Goal: Task Accomplishment & Management: Use online tool/utility

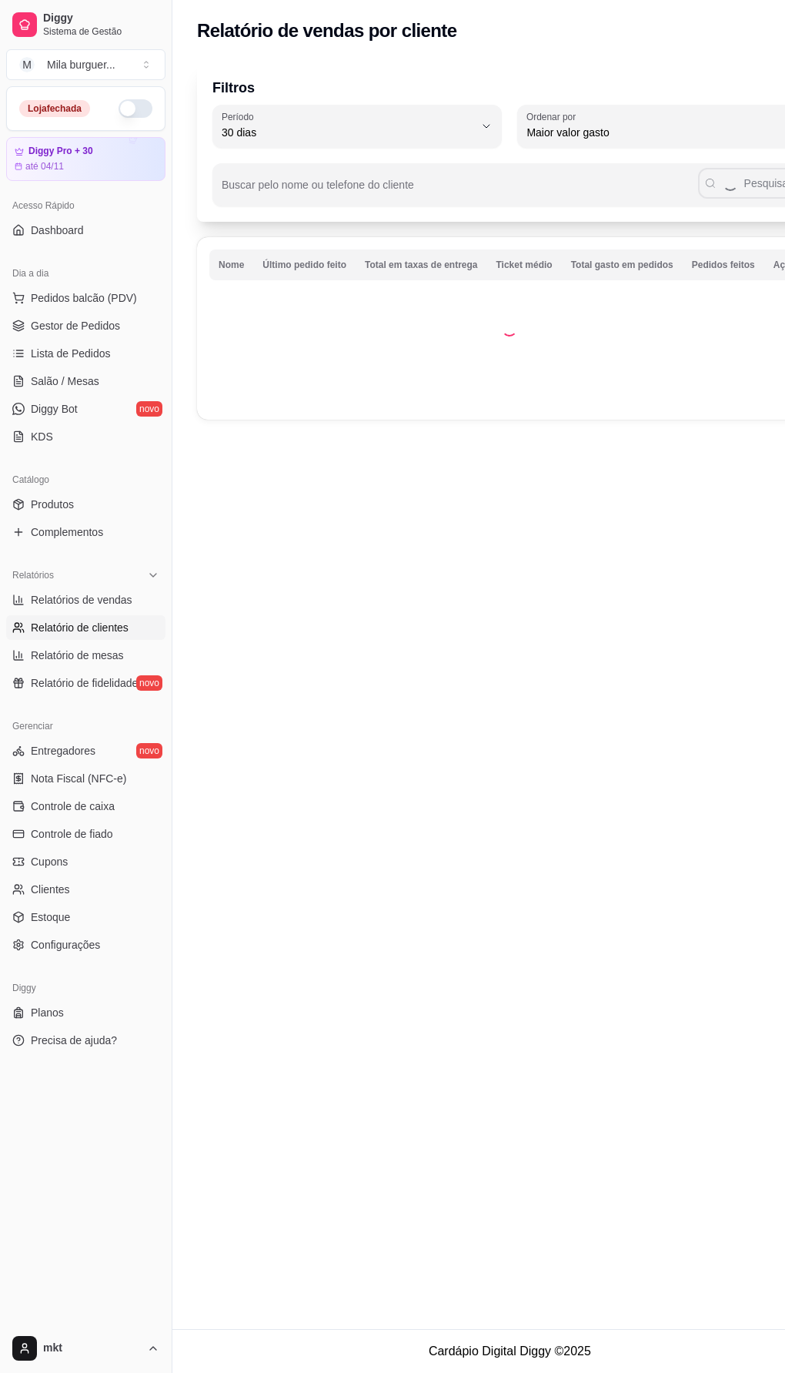
select select "30"
select select "HIGHEST_TOTAL_SPENT_WITH_ORDERS"
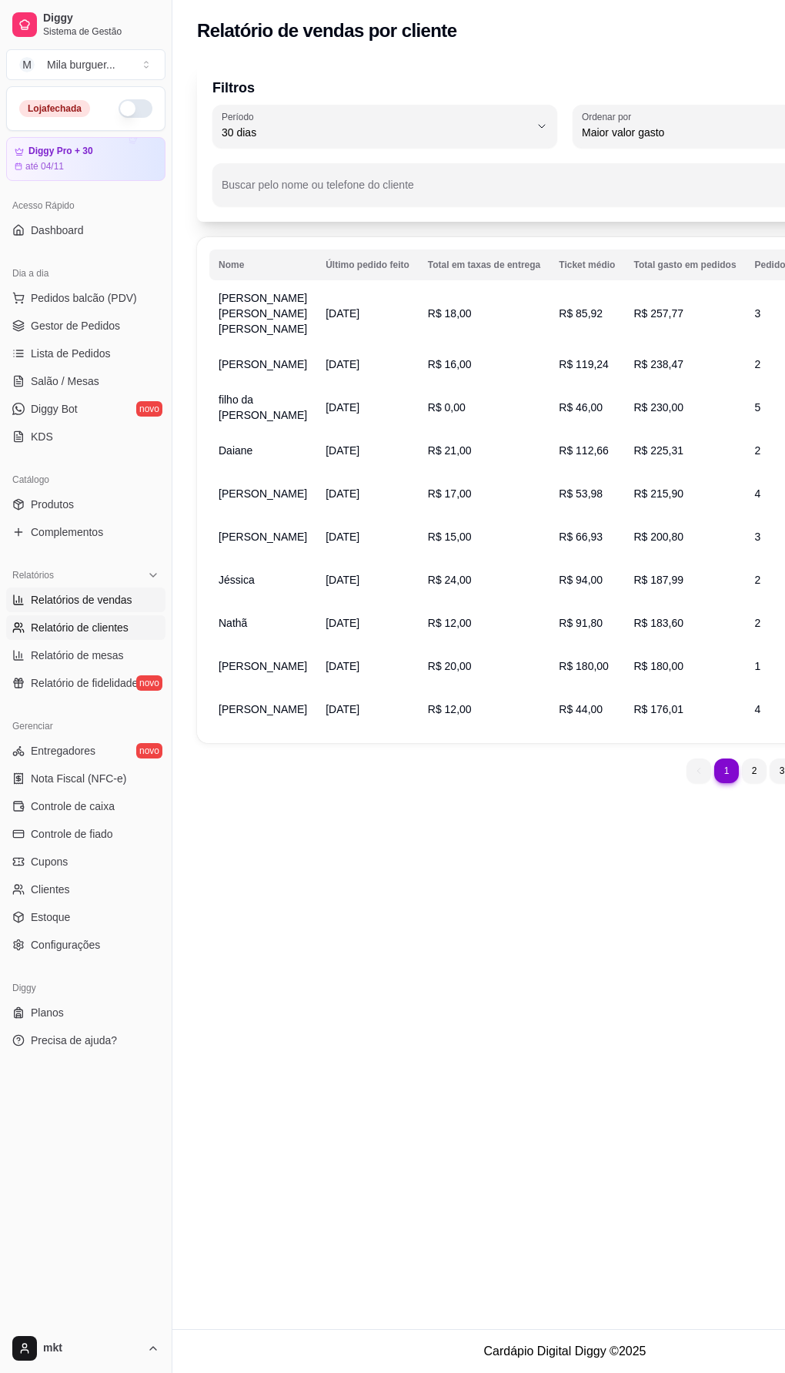
click at [98, 605] on span "Relatórios de vendas" at bounding box center [82, 599] width 102 height 15
select select "ALL"
select select "0"
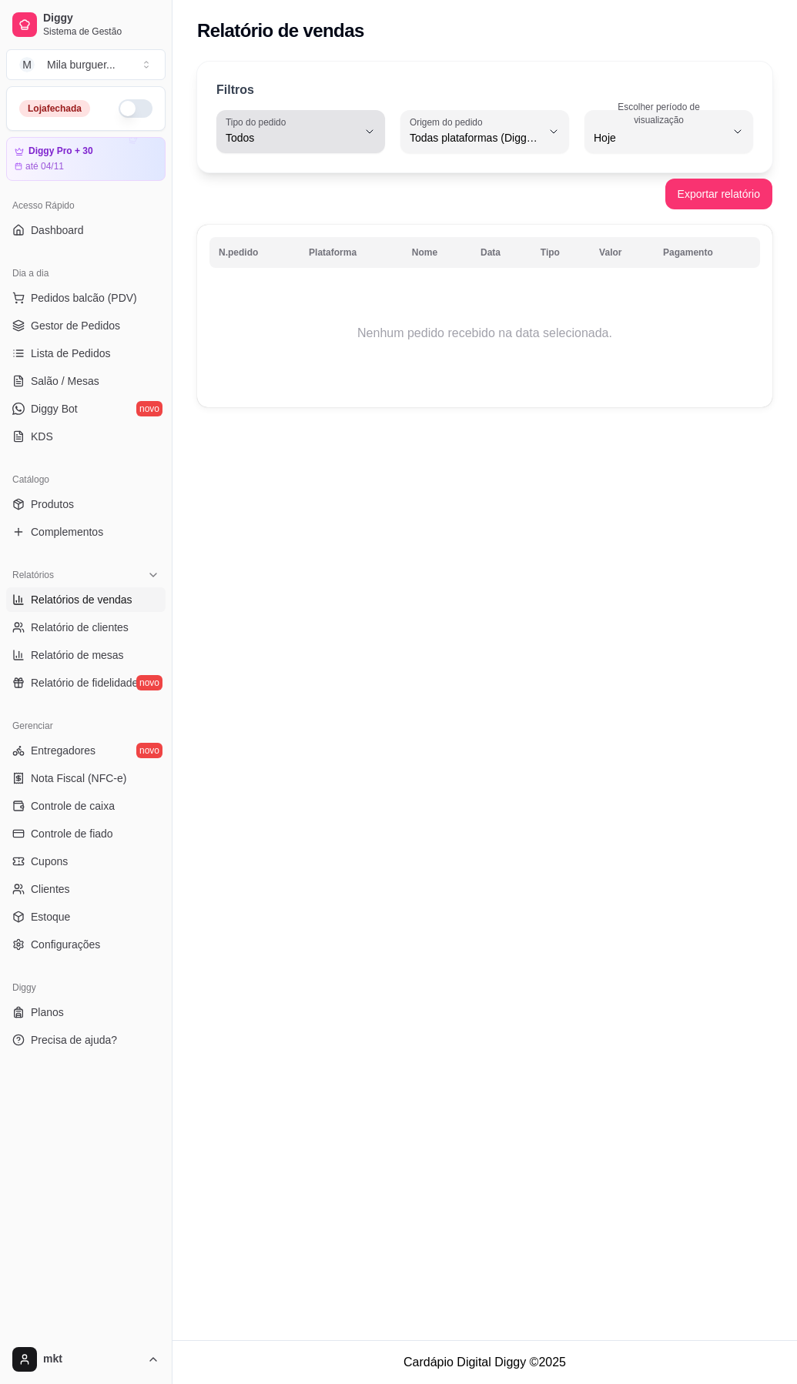
click at [363, 127] on button "Tipo do pedido Todos" at bounding box center [300, 131] width 169 height 43
click at [700, 134] on span "Hoje" at bounding box center [660, 137] width 132 height 15
click at [621, 329] on span "Customizado" at bounding box center [661, 325] width 123 height 15
type input "-1"
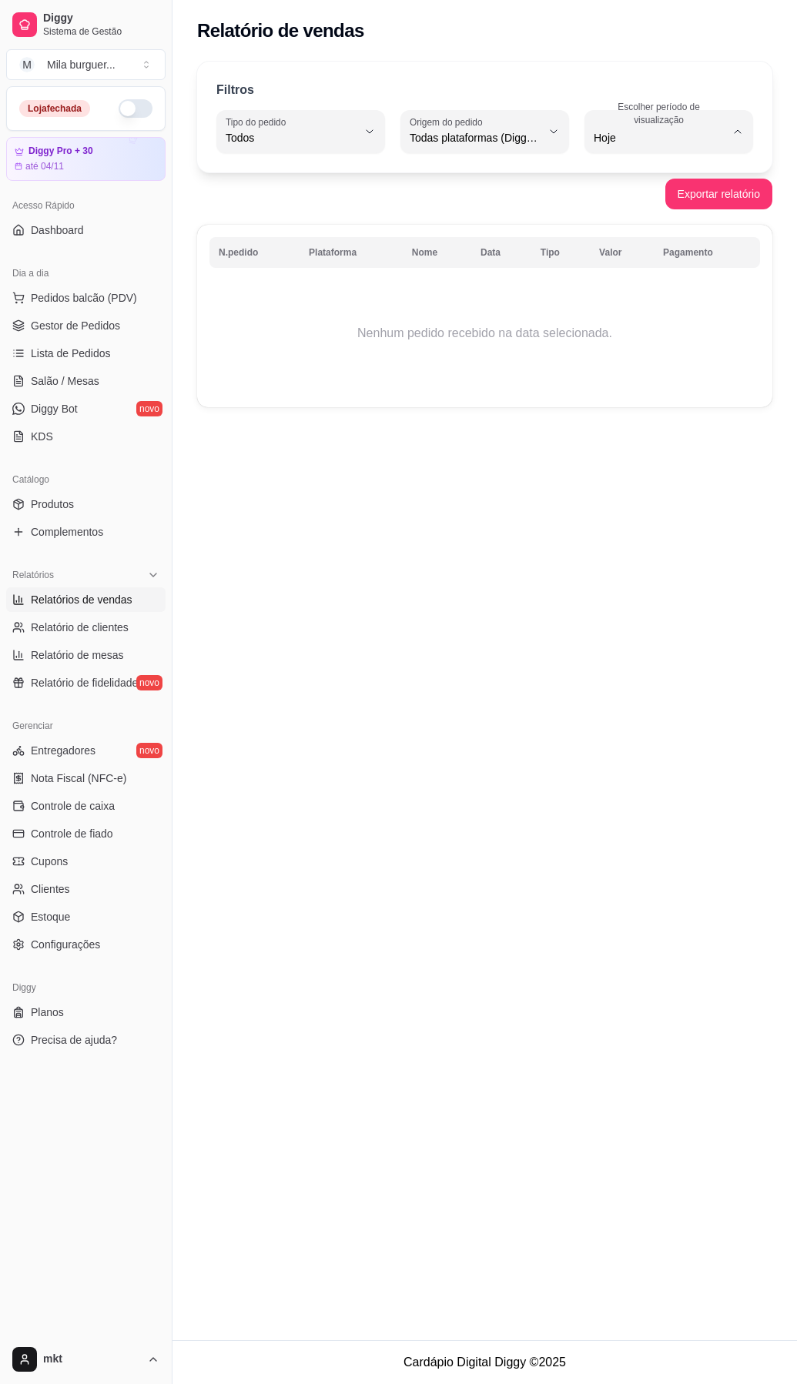
select select "-1"
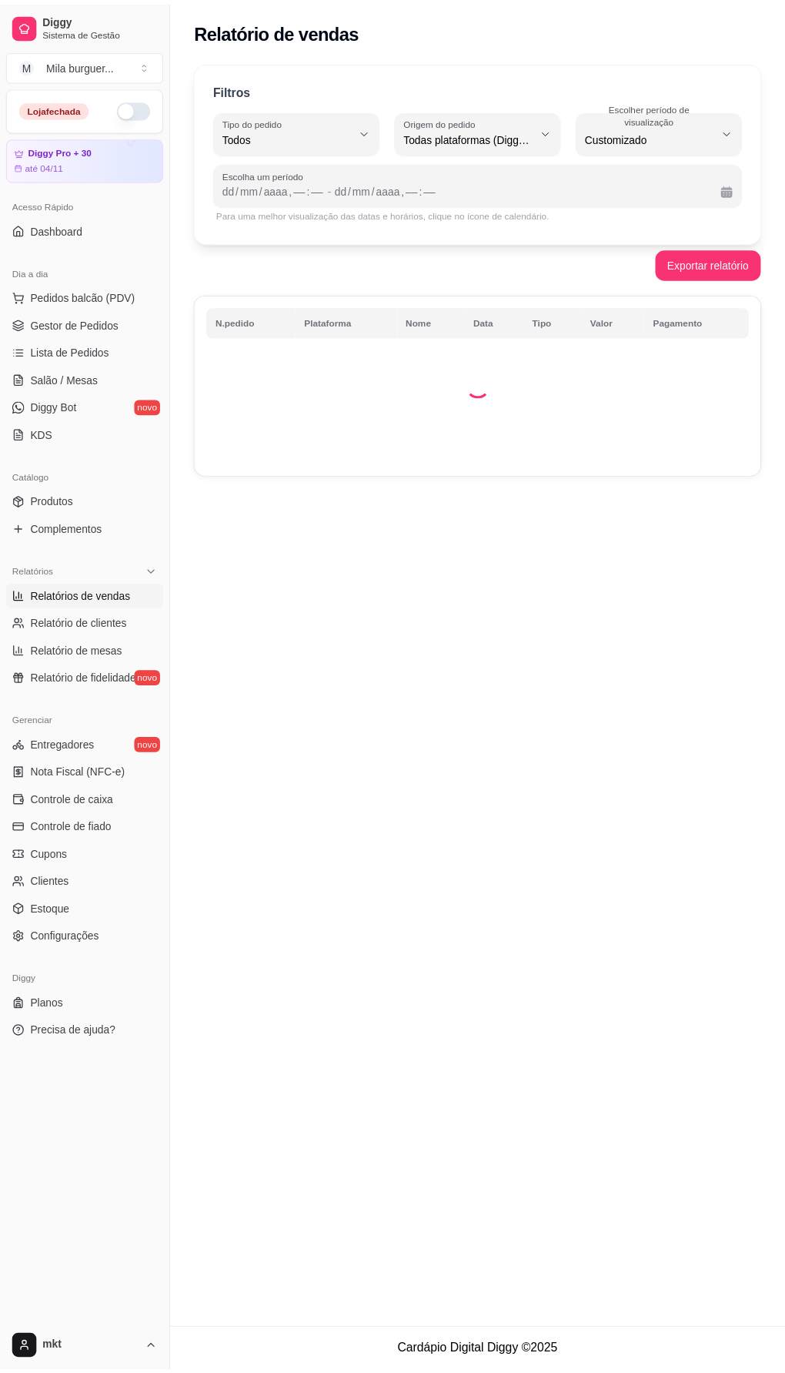
scroll to position [15, 0]
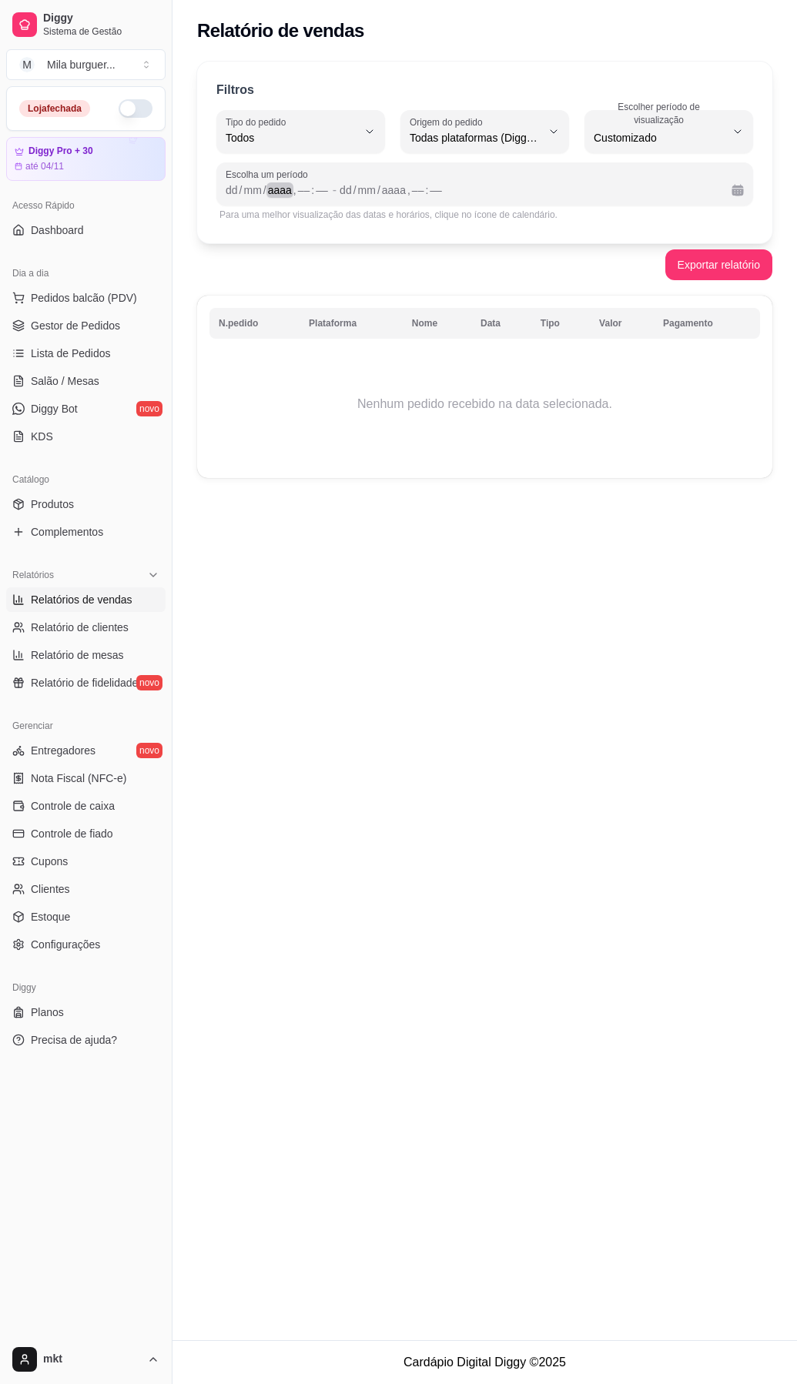
click at [285, 191] on div "aaaa" at bounding box center [279, 189] width 27 height 15
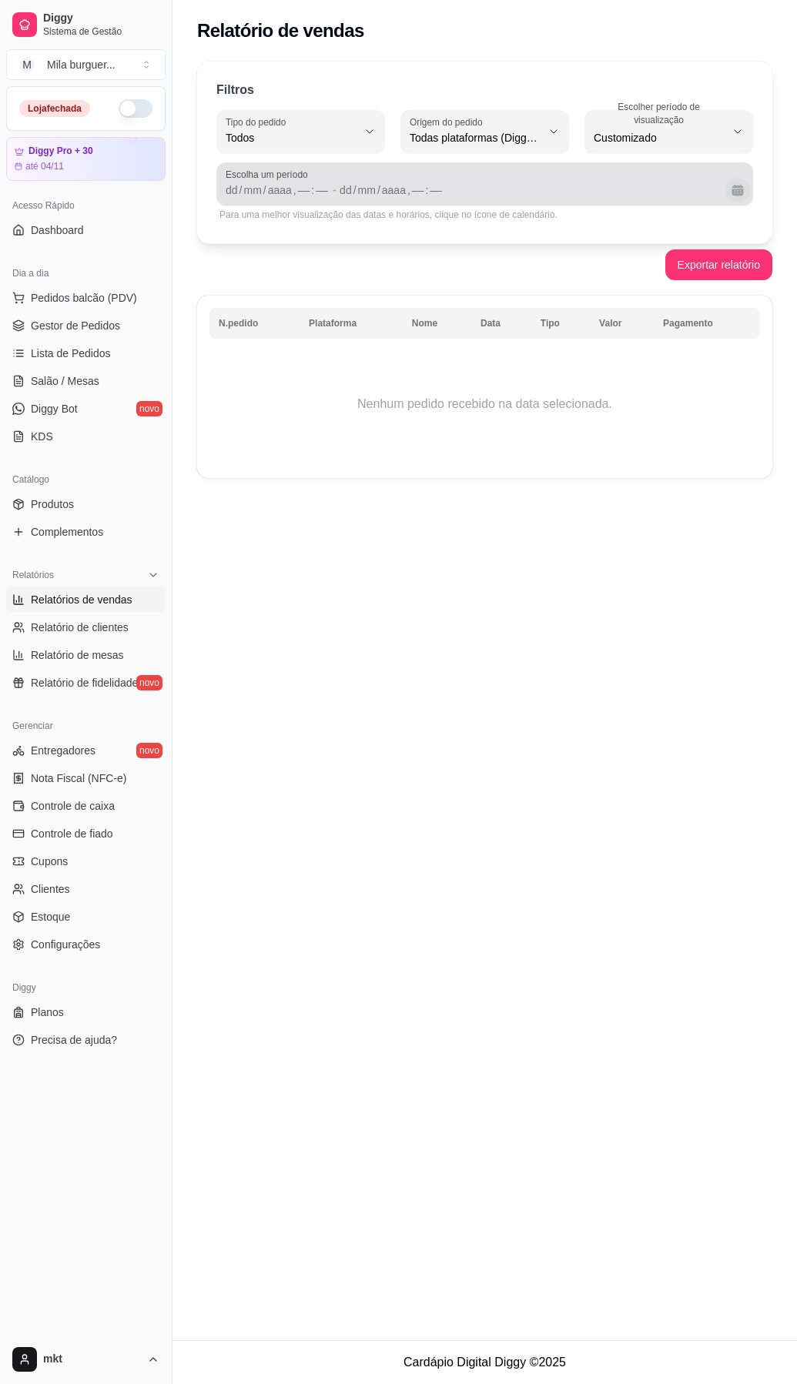
click at [735, 190] on button "Calendário" at bounding box center [737, 190] width 25 height 25
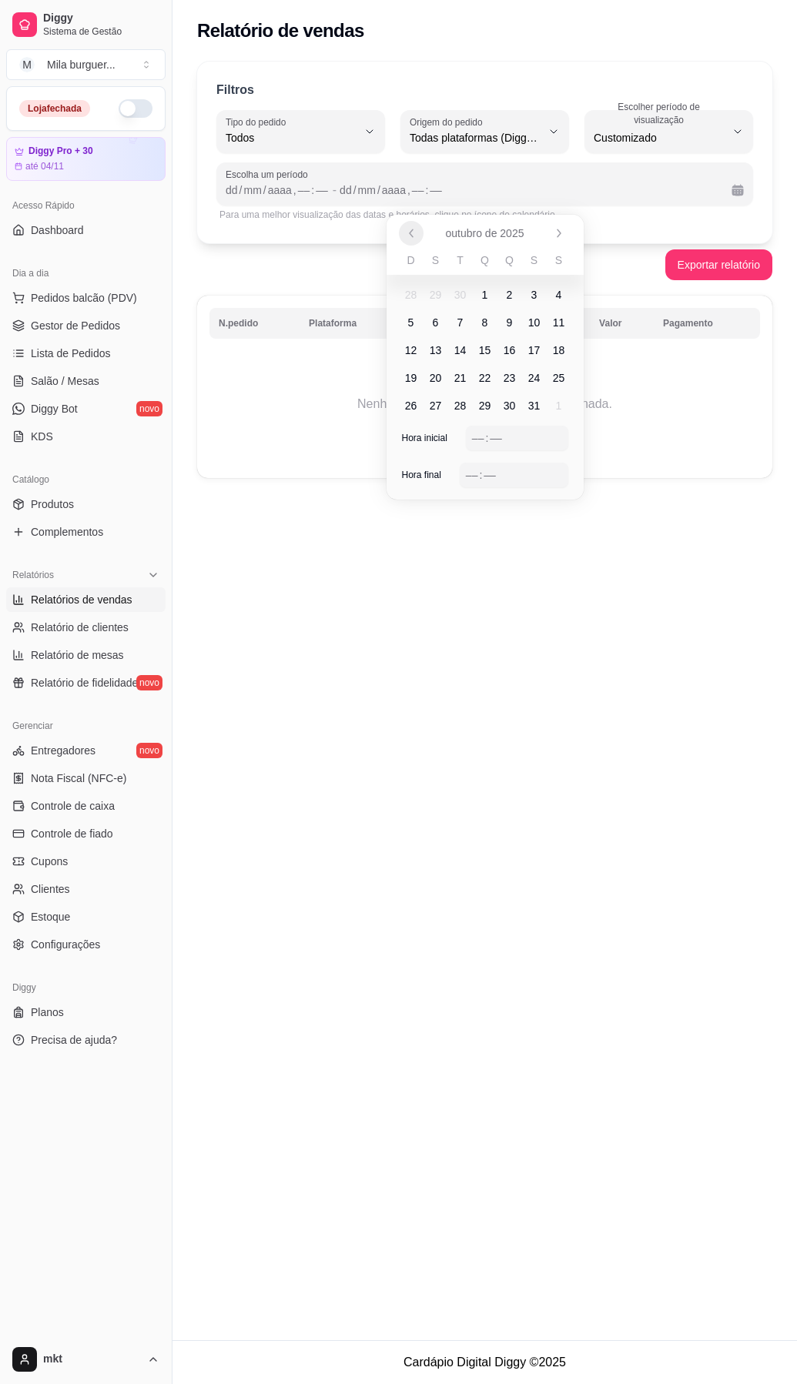
click at [411, 239] on button "Anterior" at bounding box center [411, 233] width 25 height 25
click at [436, 292] on span "1" at bounding box center [436, 294] width 6 height 15
click at [465, 403] on span "30" at bounding box center [460, 405] width 12 height 15
click at [624, 271] on div "Exportar relatório" at bounding box center [484, 264] width 575 height 31
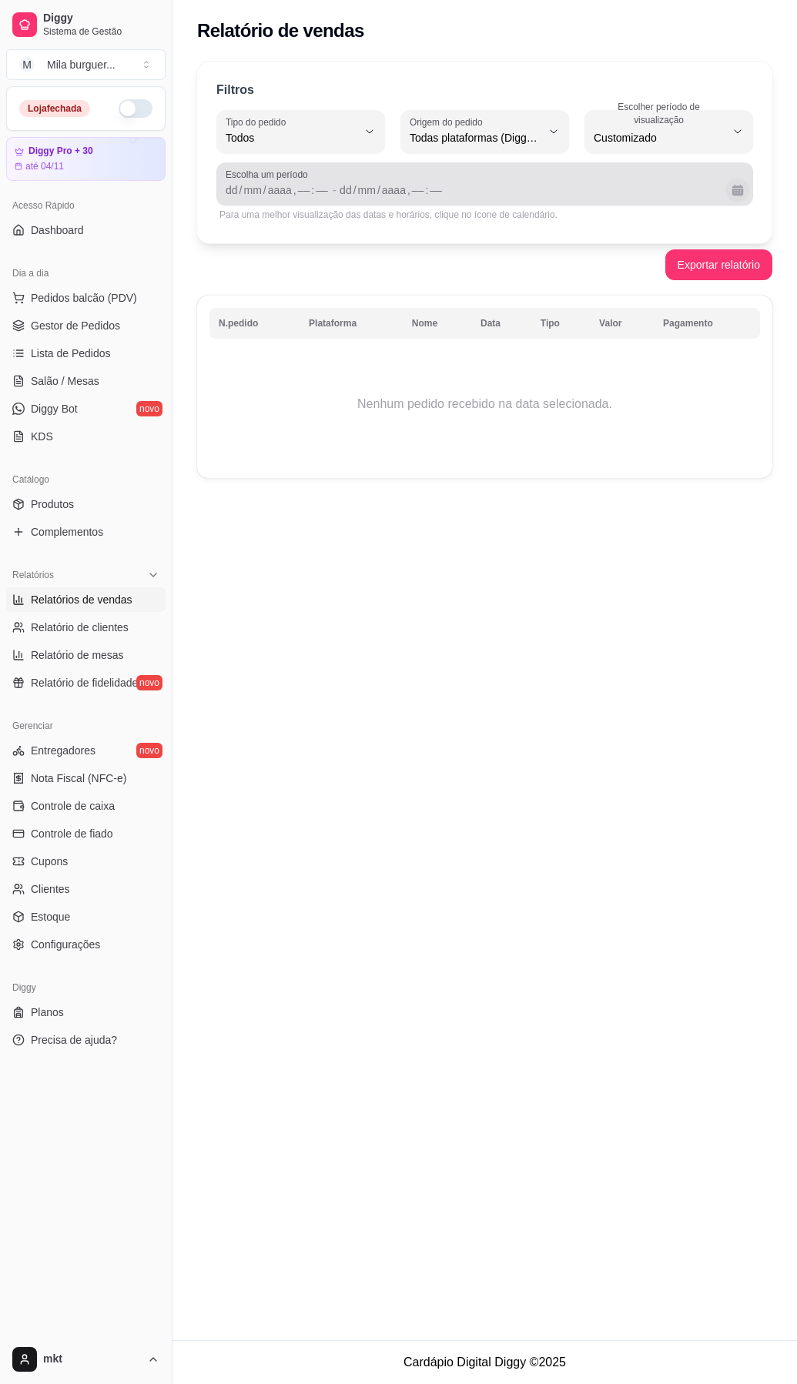
click at [733, 191] on button "Calendário" at bounding box center [737, 190] width 24 height 24
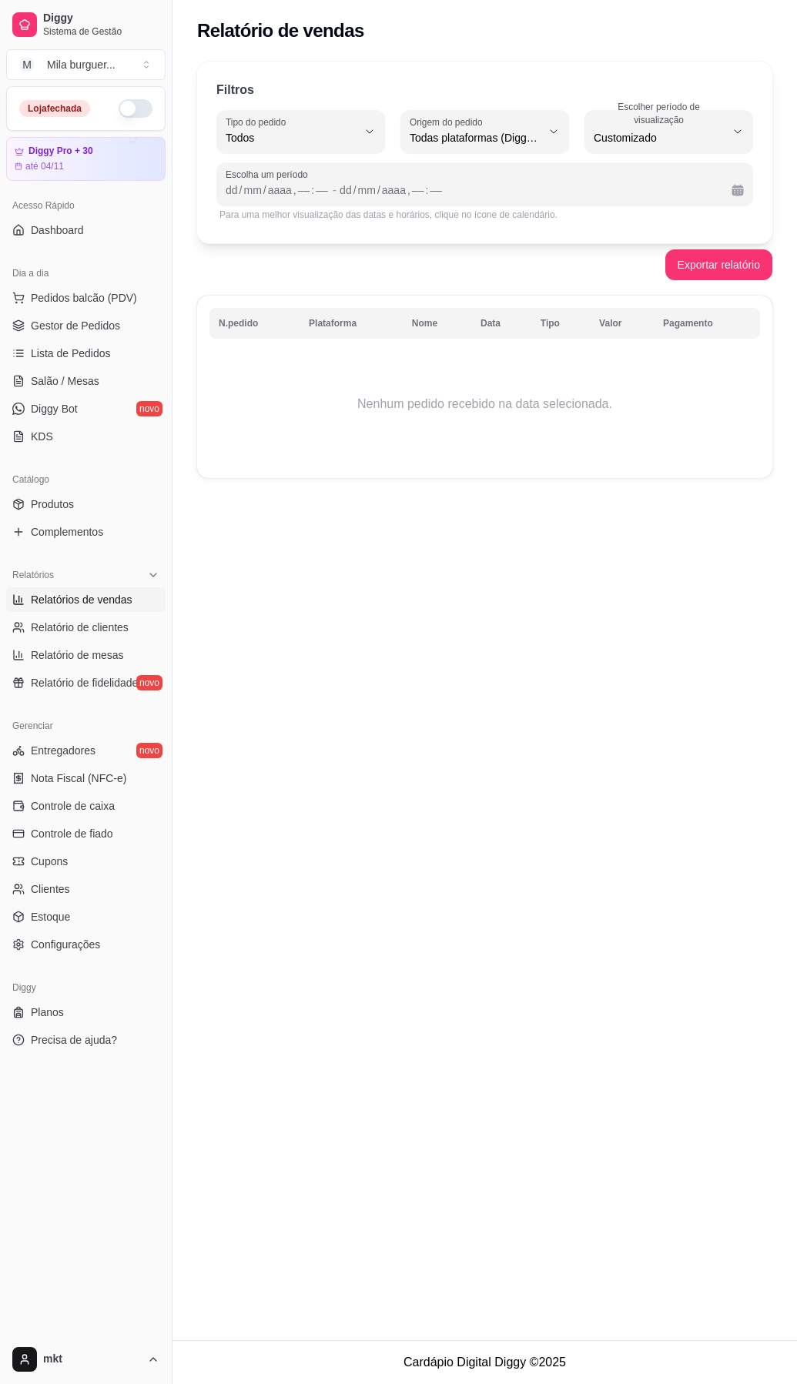
click at [614, 504] on div "Relatório de vendas Filtros ALL Tipo do pedido Todos Entrega Retirada Mesa Cons…" at bounding box center [484, 670] width 624 height 1340
click at [520, 417] on td "Nenhum pedido recebido na data selecionada." at bounding box center [484, 404] width 551 height 123
click at [507, 405] on td "Nenhum pedido recebido na data selecionada." at bounding box center [484, 404] width 551 height 123
click at [684, 136] on span "Customizado" at bounding box center [660, 137] width 132 height 15
click at [650, 333] on span "Customizado" at bounding box center [661, 325] width 123 height 15
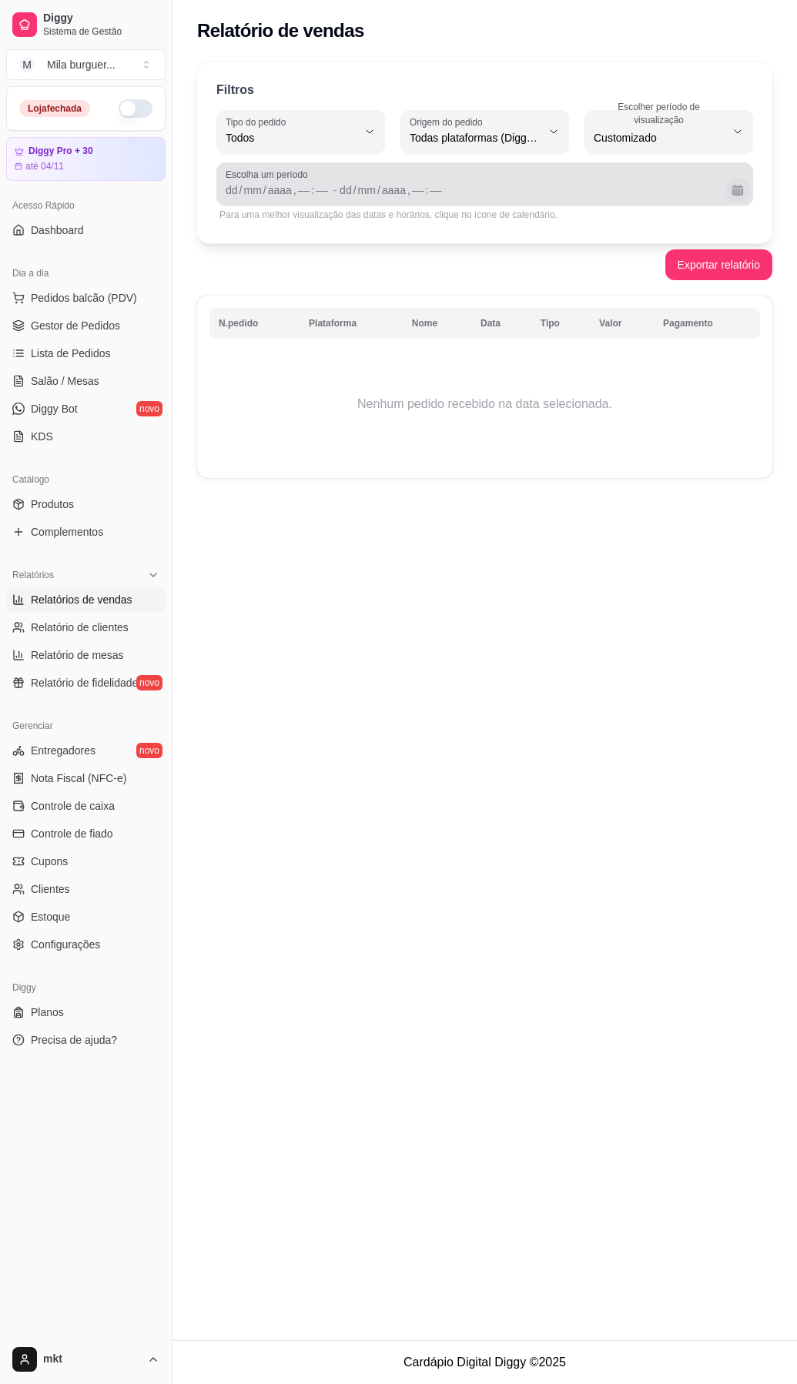
click at [736, 192] on button "Calendário" at bounding box center [737, 190] width 24 height 24
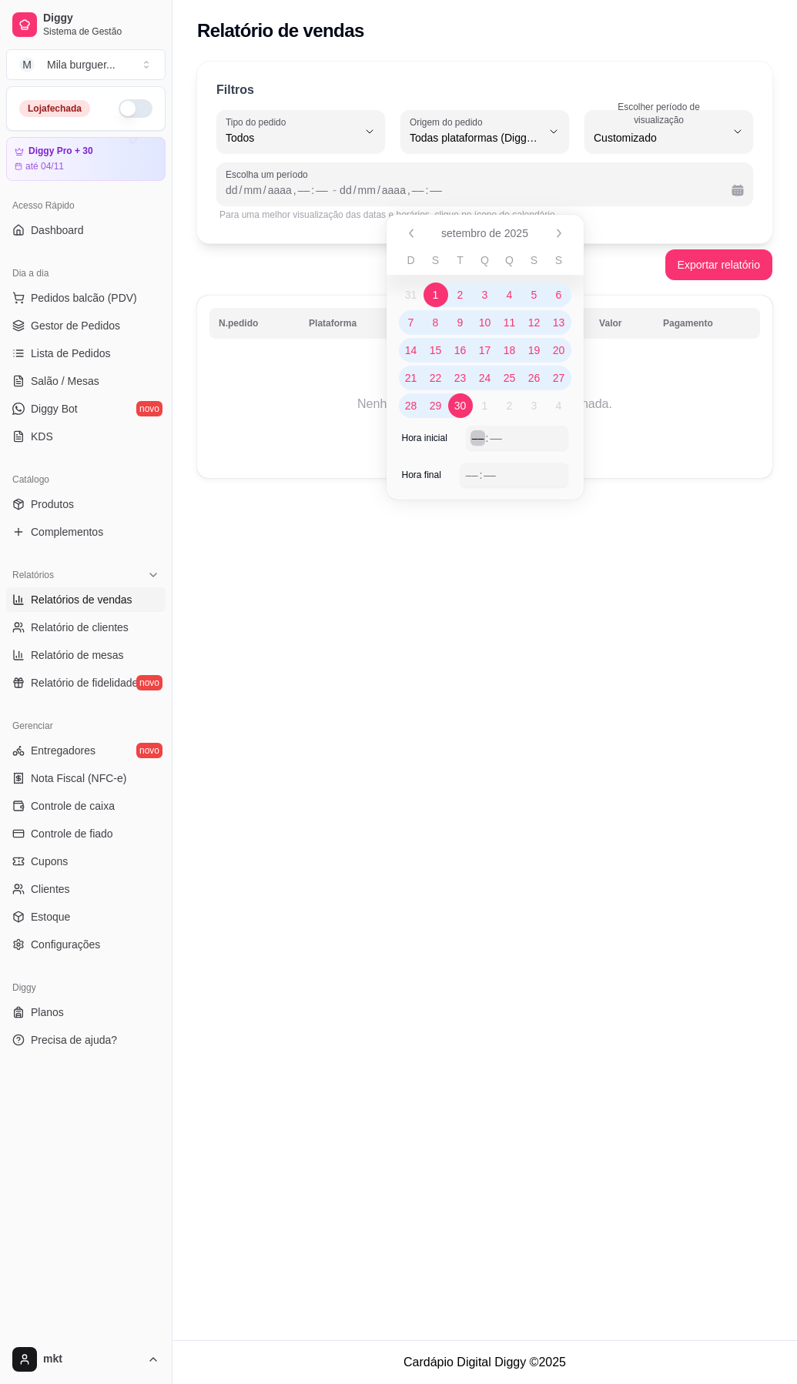
click at [480, 439] on div "––" at bounding box center [477, 437] width 15 height 15
click at [497, 439] on div "––" at bounding box center [495, 437] width 15 height 15
click at [474, 469] on div "––" at bounding box center [471, 474] width 15 height 15
click at [493, 474] on div "––" at bounding box center [489, 474] width 15 height 15
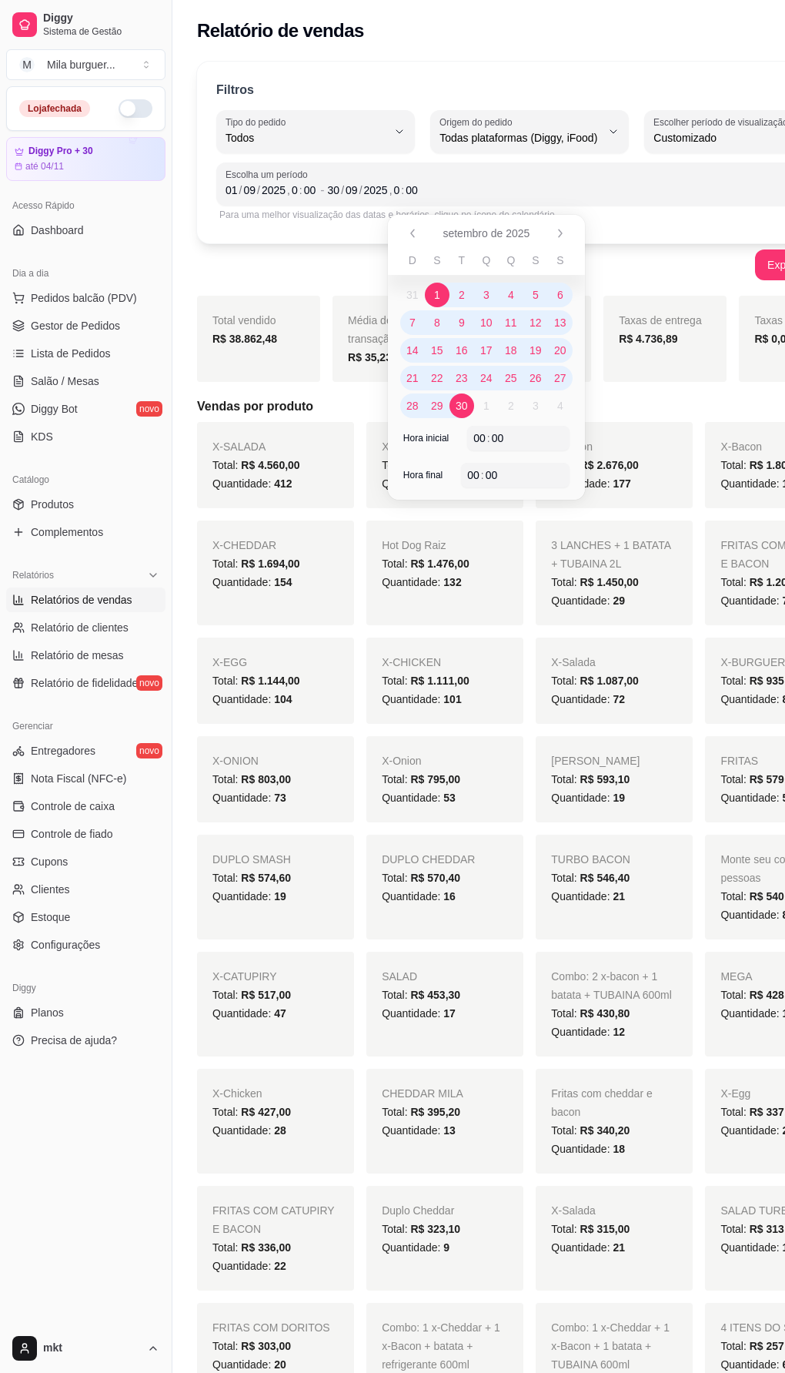
click at [705, 537] on div "FRITAS COM CHEDDAR E BACON Total: R$ 1.203,00 Quantidade: 79" at bounding box center [783, 572] width 157 height 105
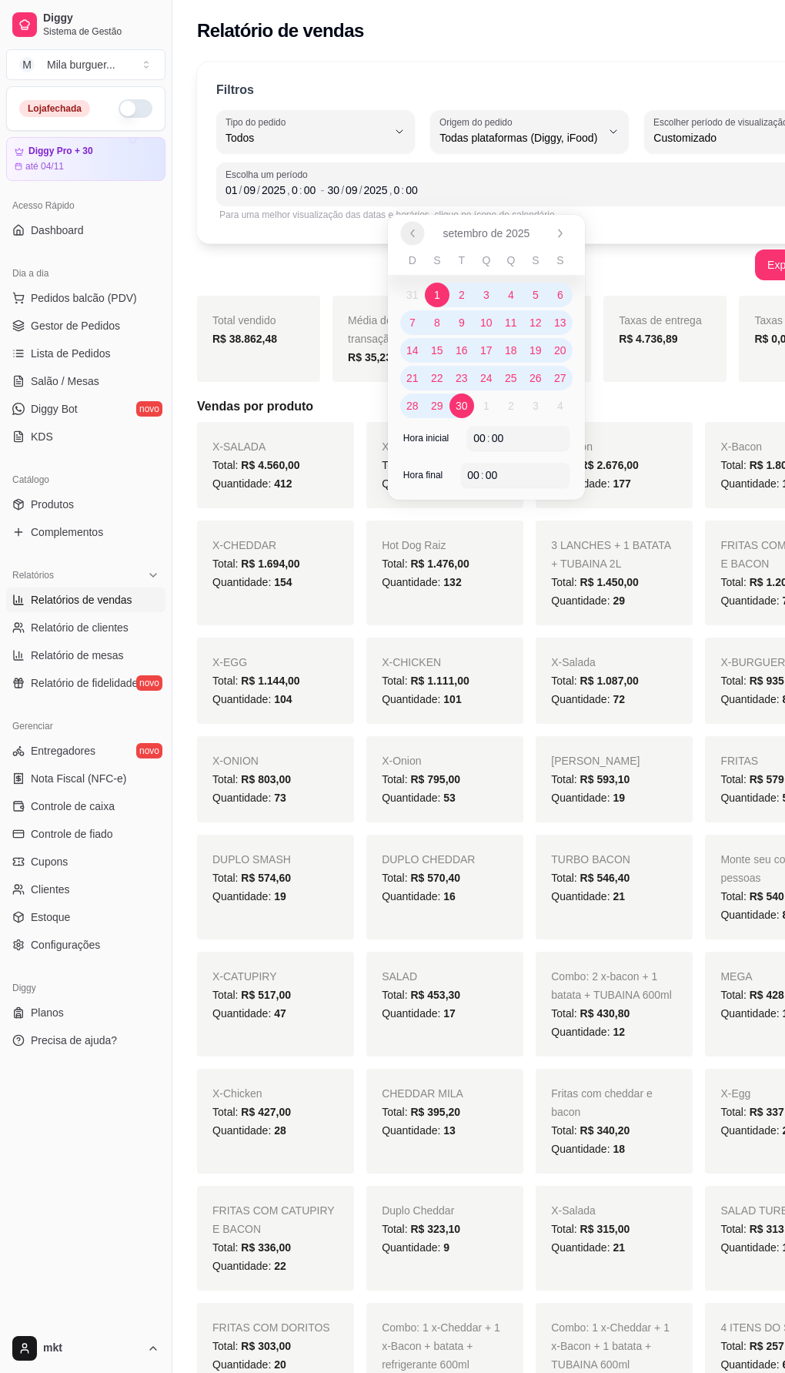
click at [411, 235] on icon "Anterior" at bounding box center [413, 233] width 12 height 12
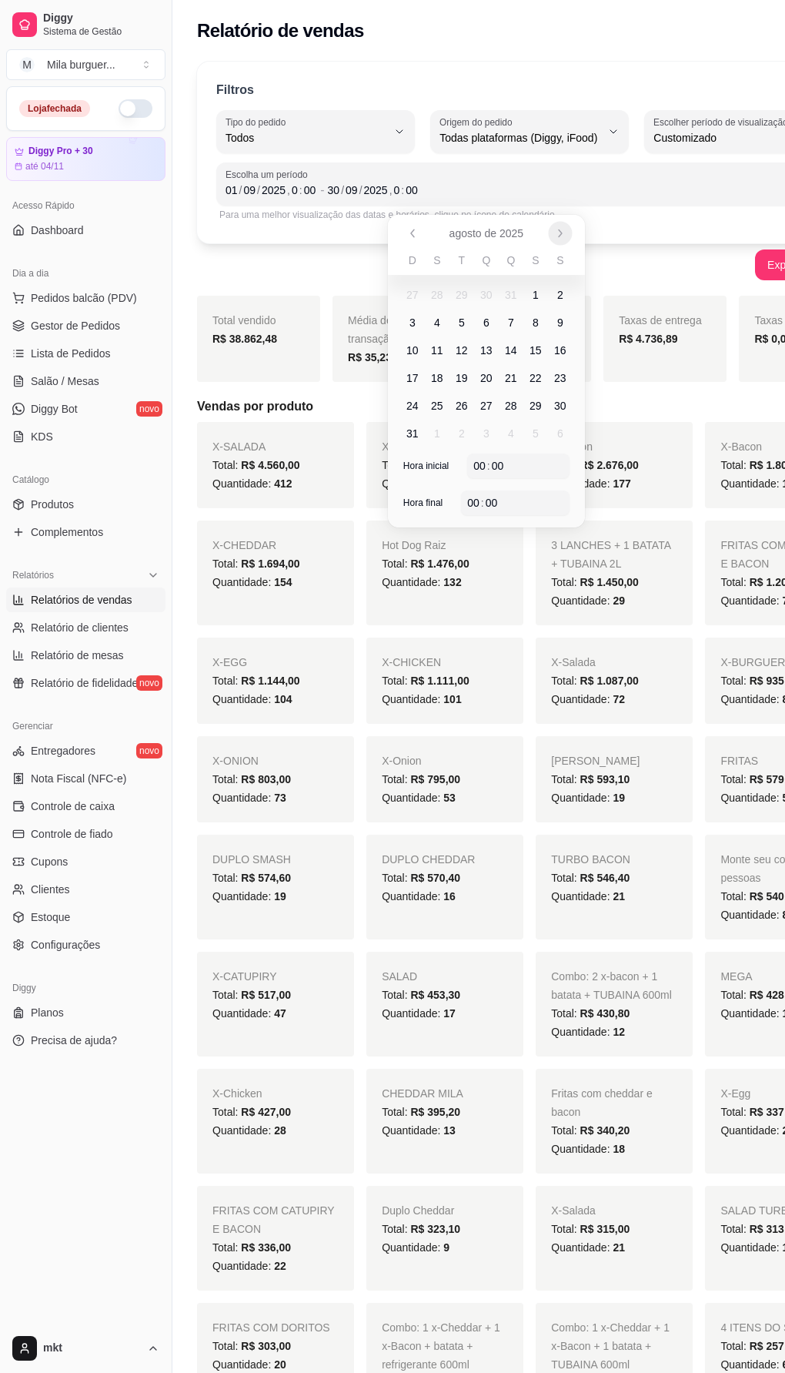
click at [561, 231] on icon "Próximo" at bounding box center [560, 233] width 12 height 12
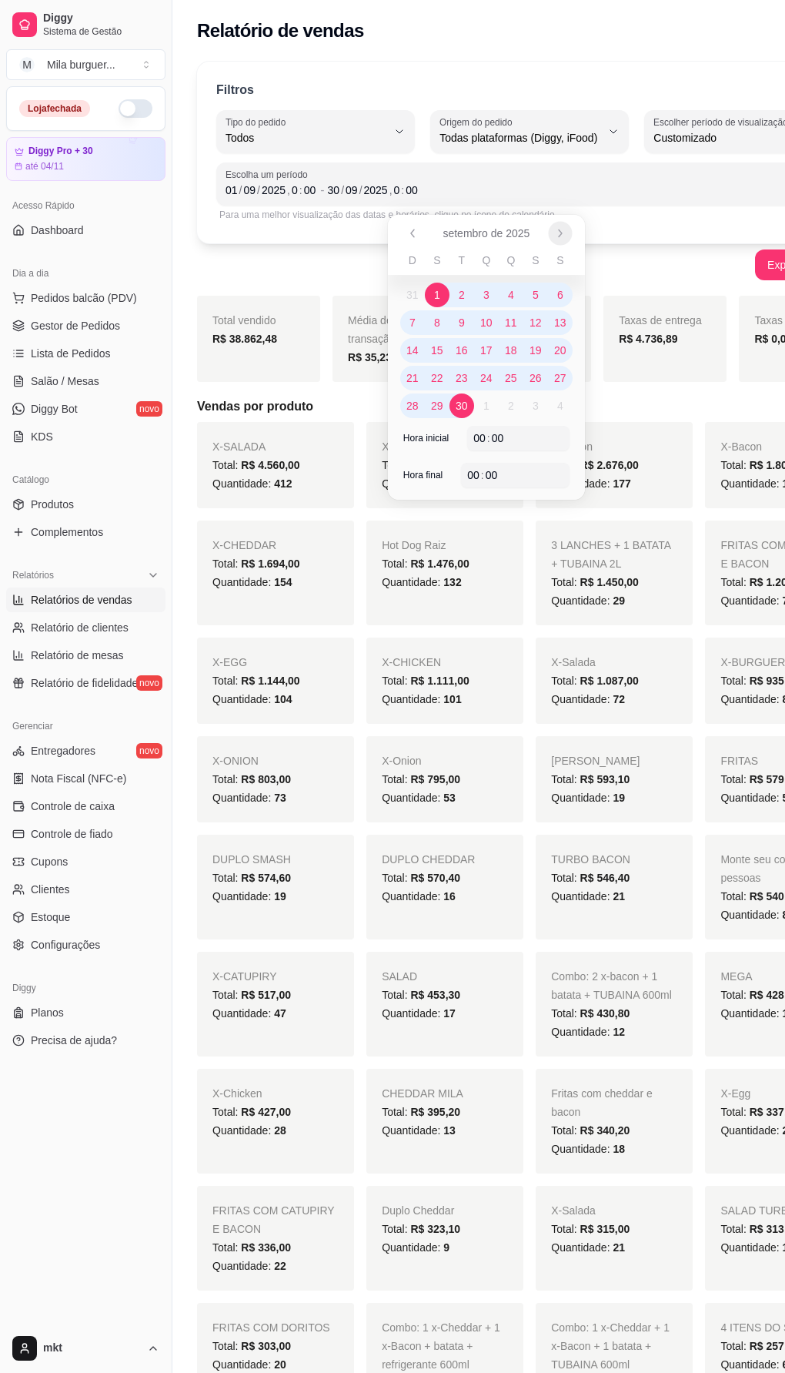
click at [561, 231] on icon "Próximo" at bounding box center [560, 233] width 12 height 12
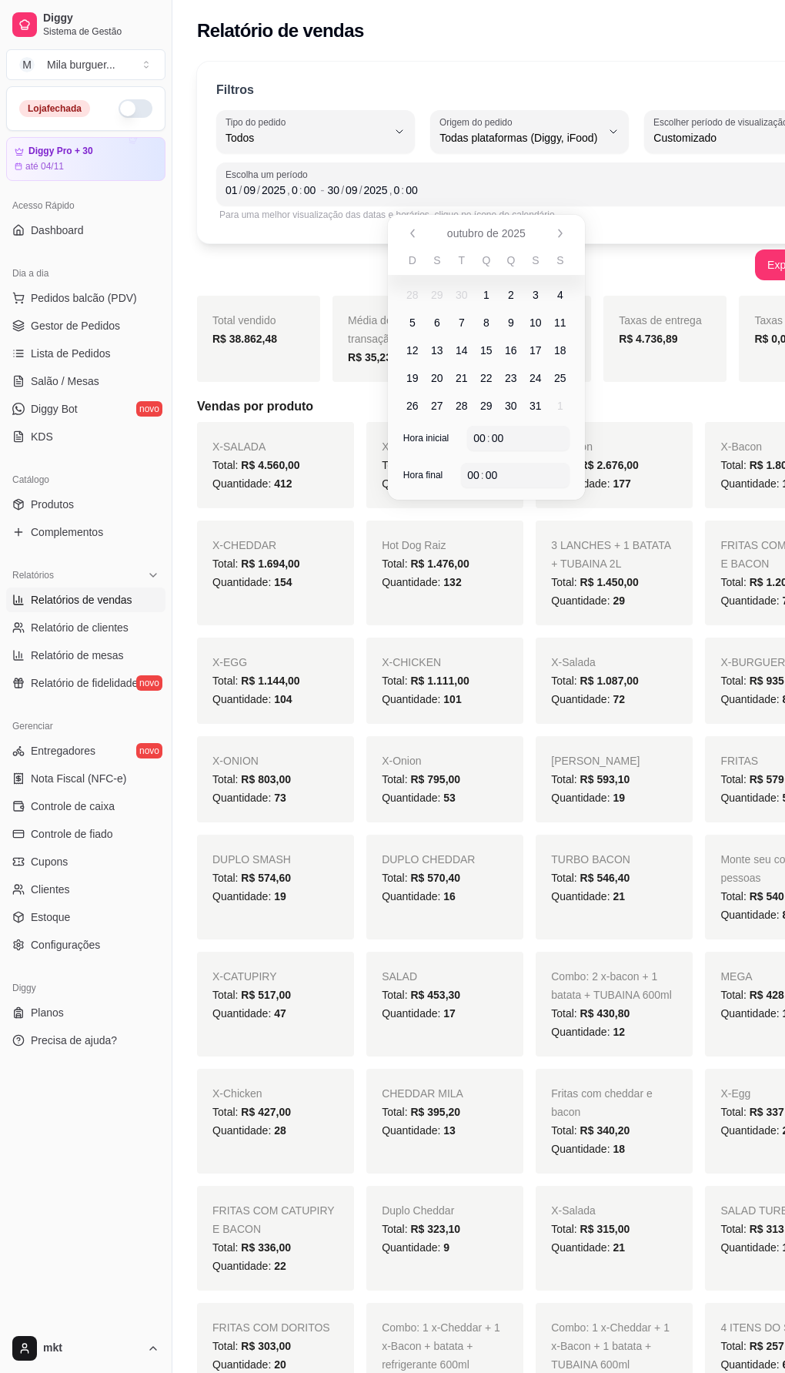
click at [484, 292] on span "1" at bounding box center [487, 294] width 6 height 15
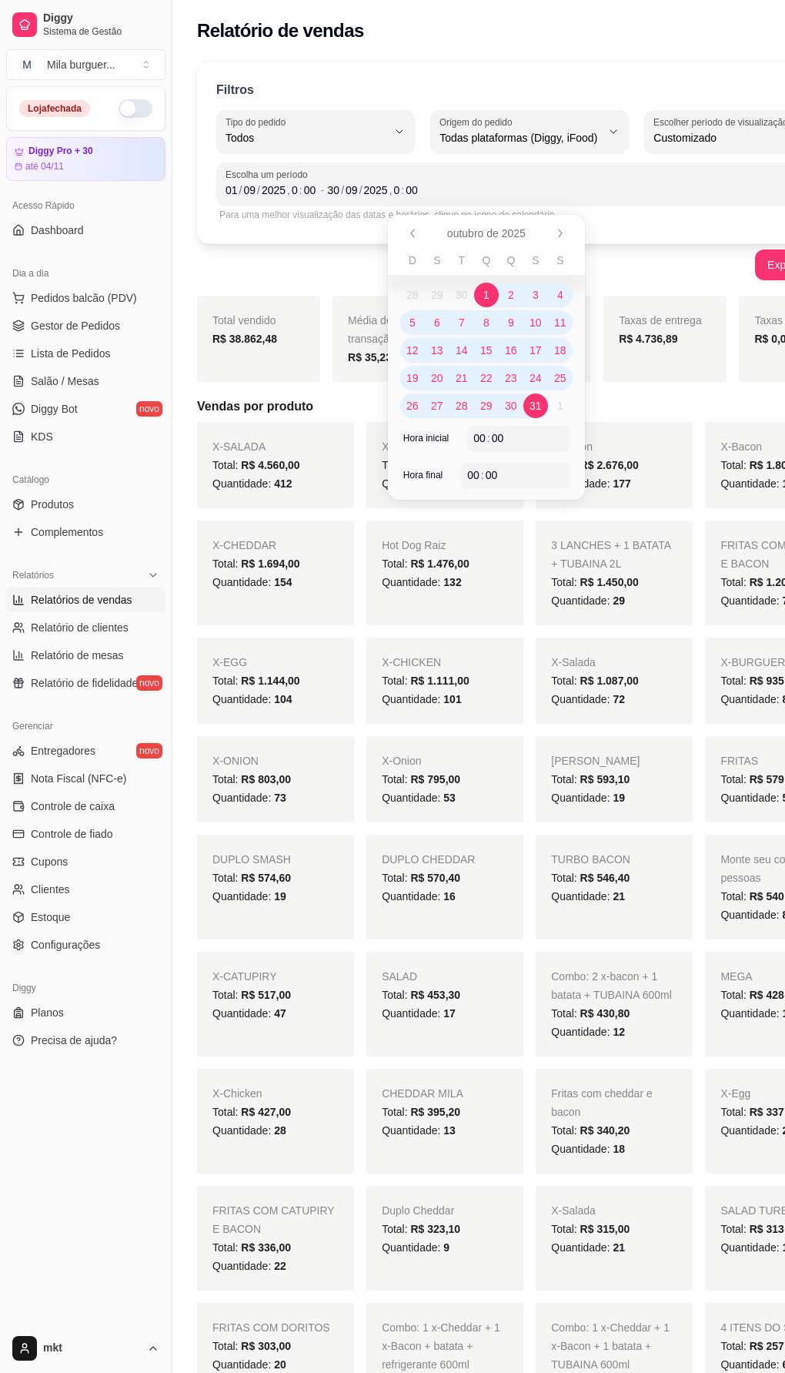
click at [533, 407] on span "31" at bounding box center [536, 405] width 12 height 15
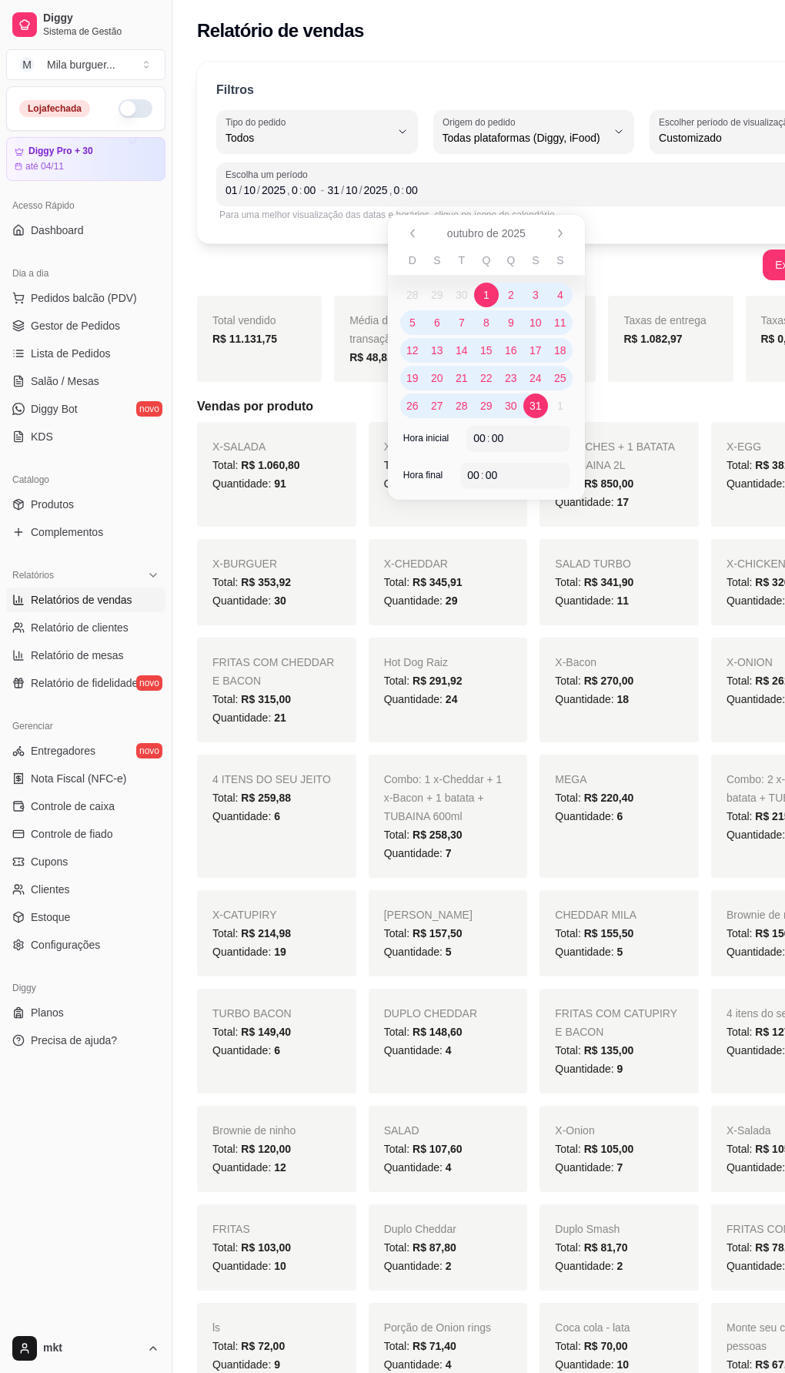
click at [341, 261] on div "Exportar relatório" at bounding box center [534, 264] width 674 height 31
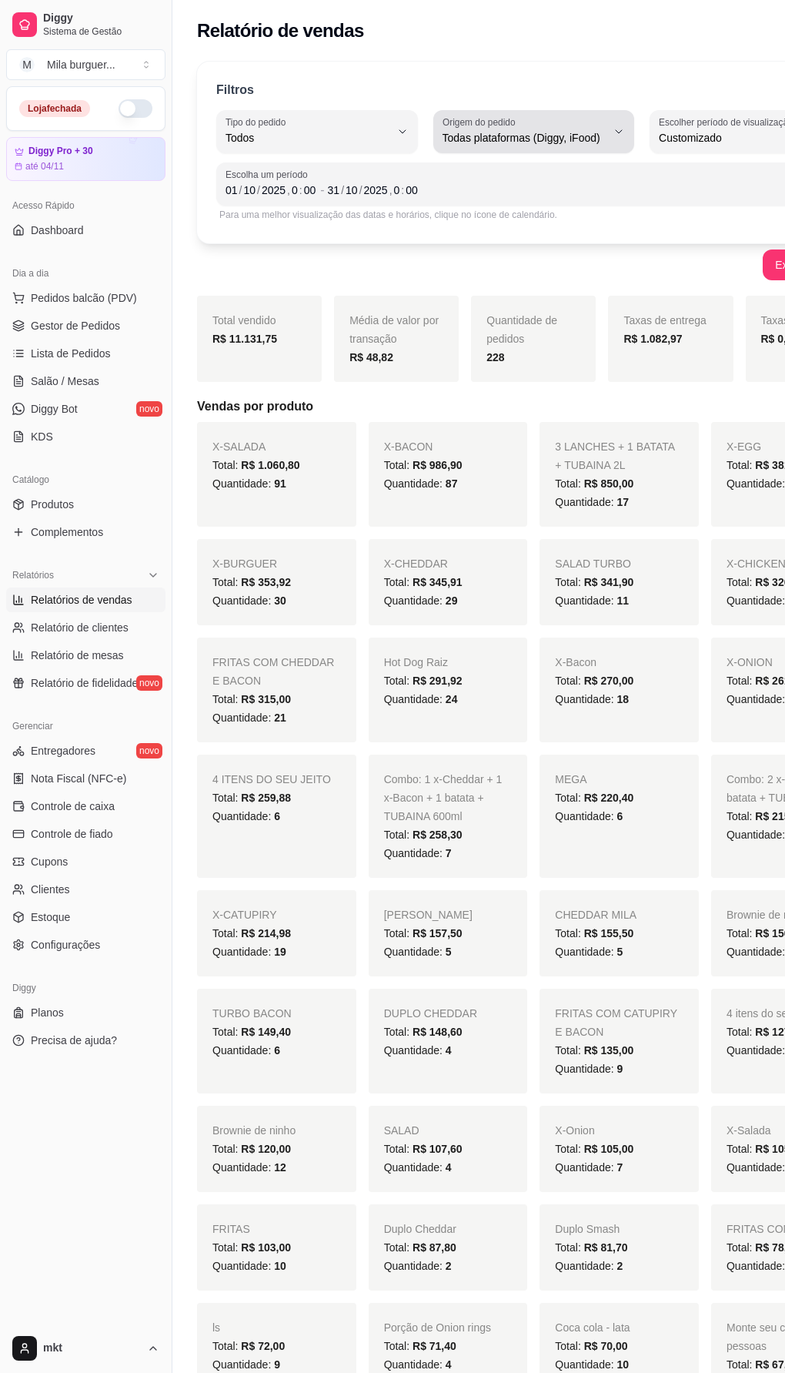
click at [595, 133] on span "Todas plataformas (Diggy, iFood)" at bounding box center [525, 137] width 165 height 15
click at [703, 184] on div "[DATE] 0 : 00" at bounding box center [573, 190] width 490 height 18
click at [763, 188] on div "[DATE] 0 : 00" at bounding box center [573, 190] width 490 height 18
click at [717, 122] on label "Escolher período de visualização" at bounding box center [728, 121] width 139 height 13
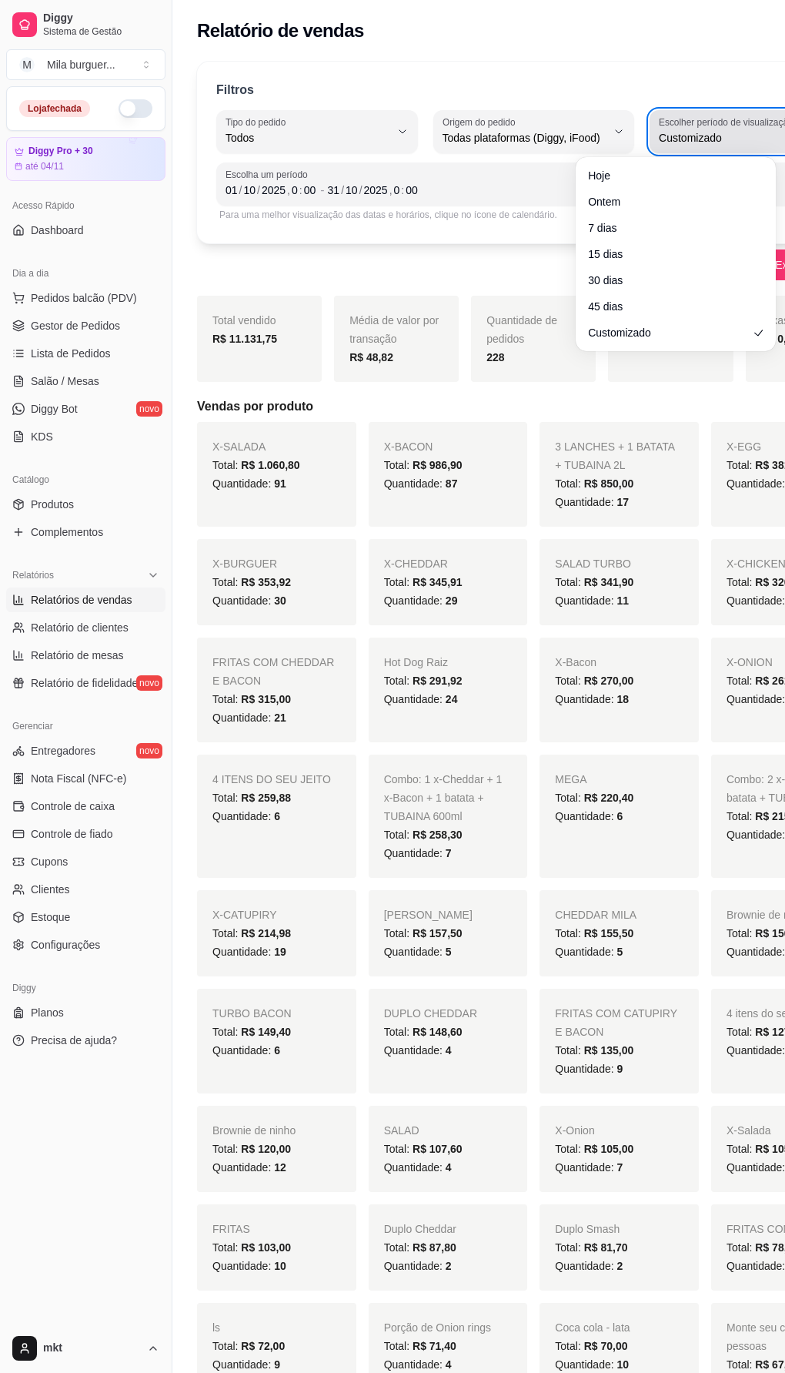
click at [715, 123] on label "Escolher período de visualização" at bounding box center [728, 121] width 139 height 13
click at [697, 129] on div "Customizado" at bounding box center [741, 131] width 165 height 31
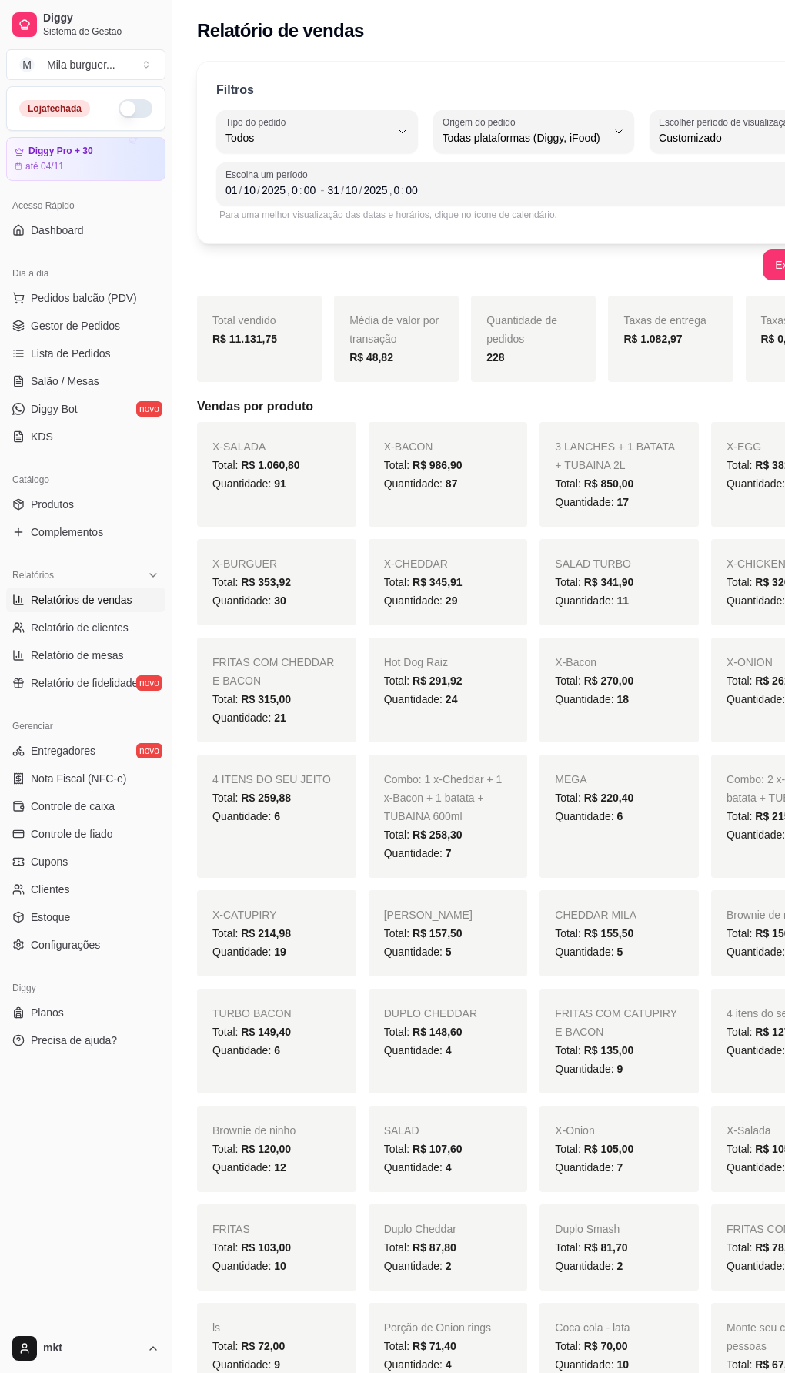
click at [695, 75] on div "Filtros ALL Tipo do pedido Todos Entrega Retirada Mesa Consumo local Tipo do pe…" at bounding box center [534, 153] width 674 height 182
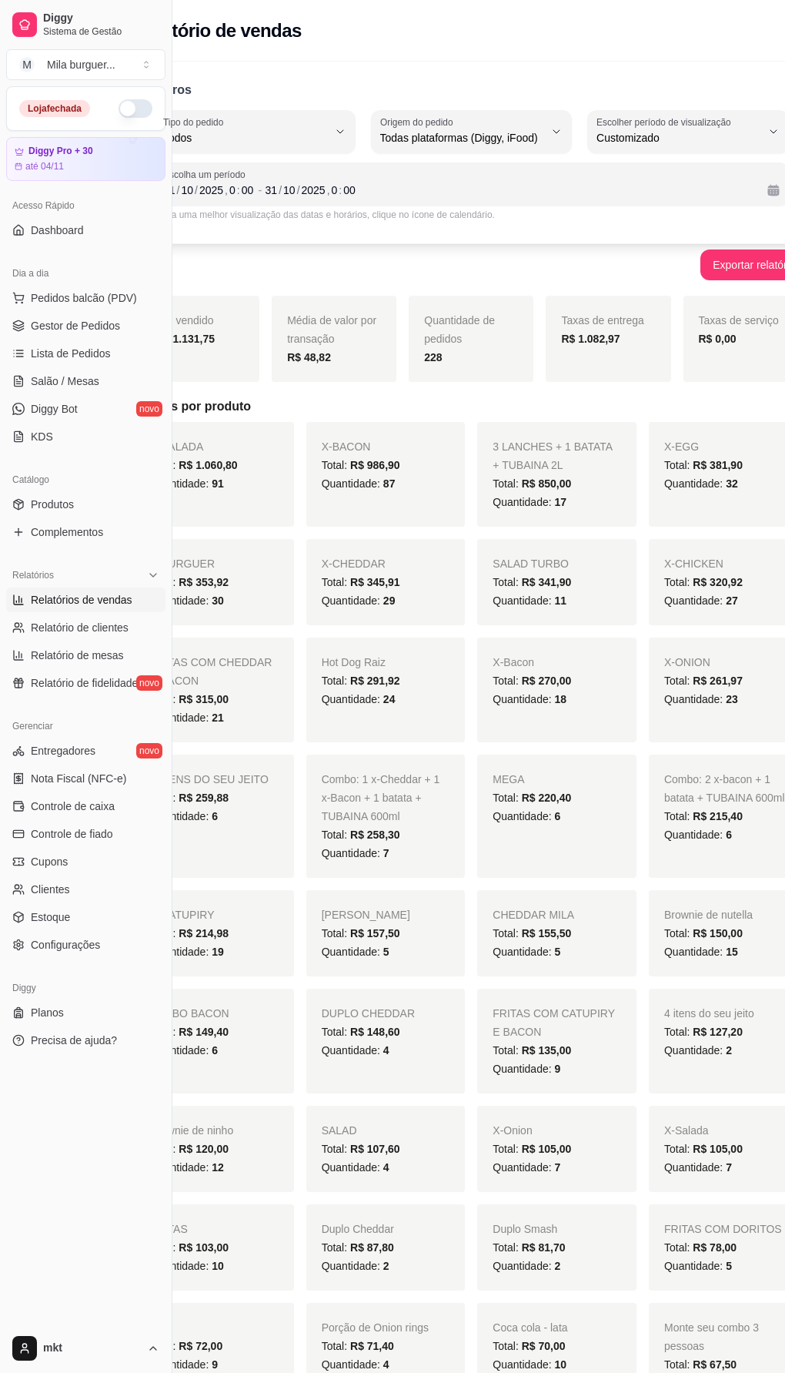
scroll to position [0, 62]
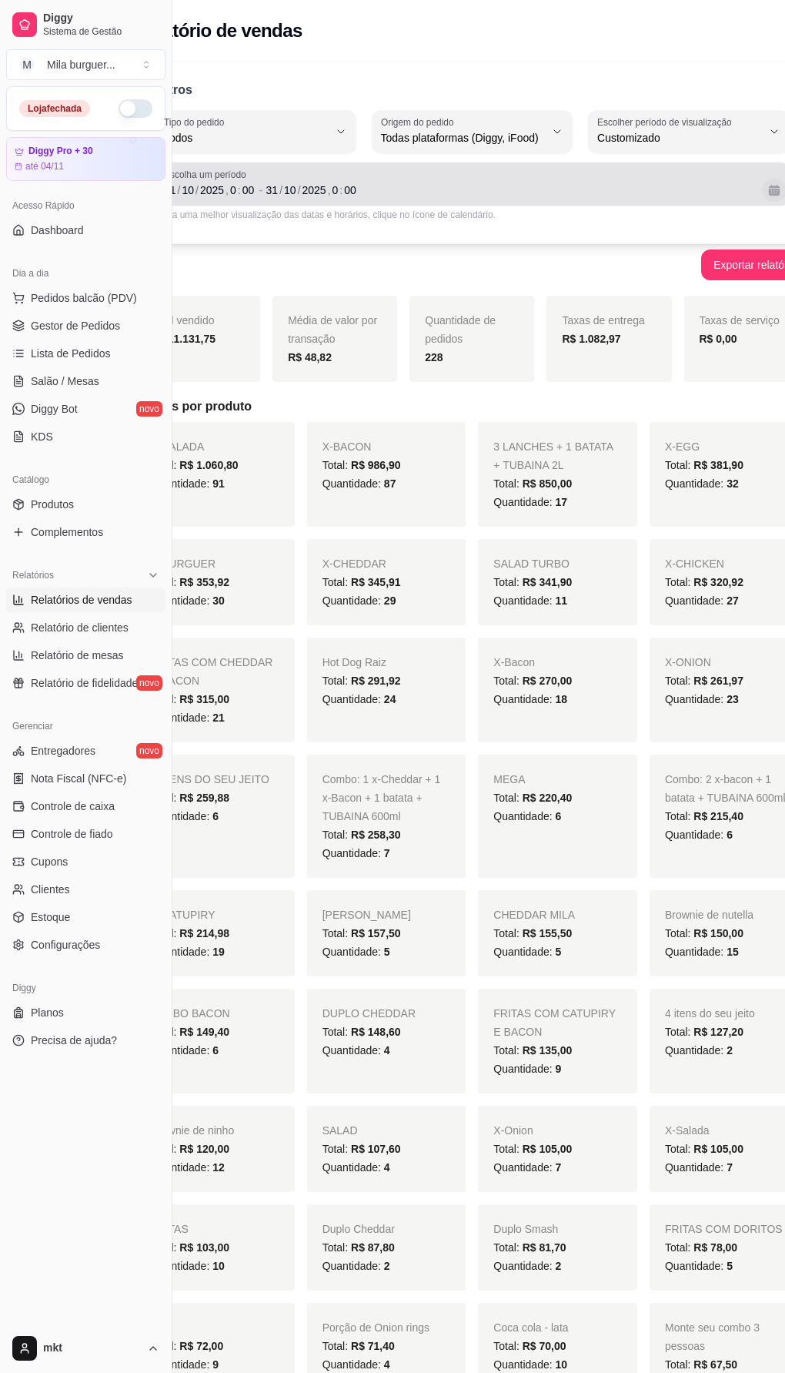
click at [775, 186] on button "Calendário" at bounding box center [774, 190] width 24 height 24
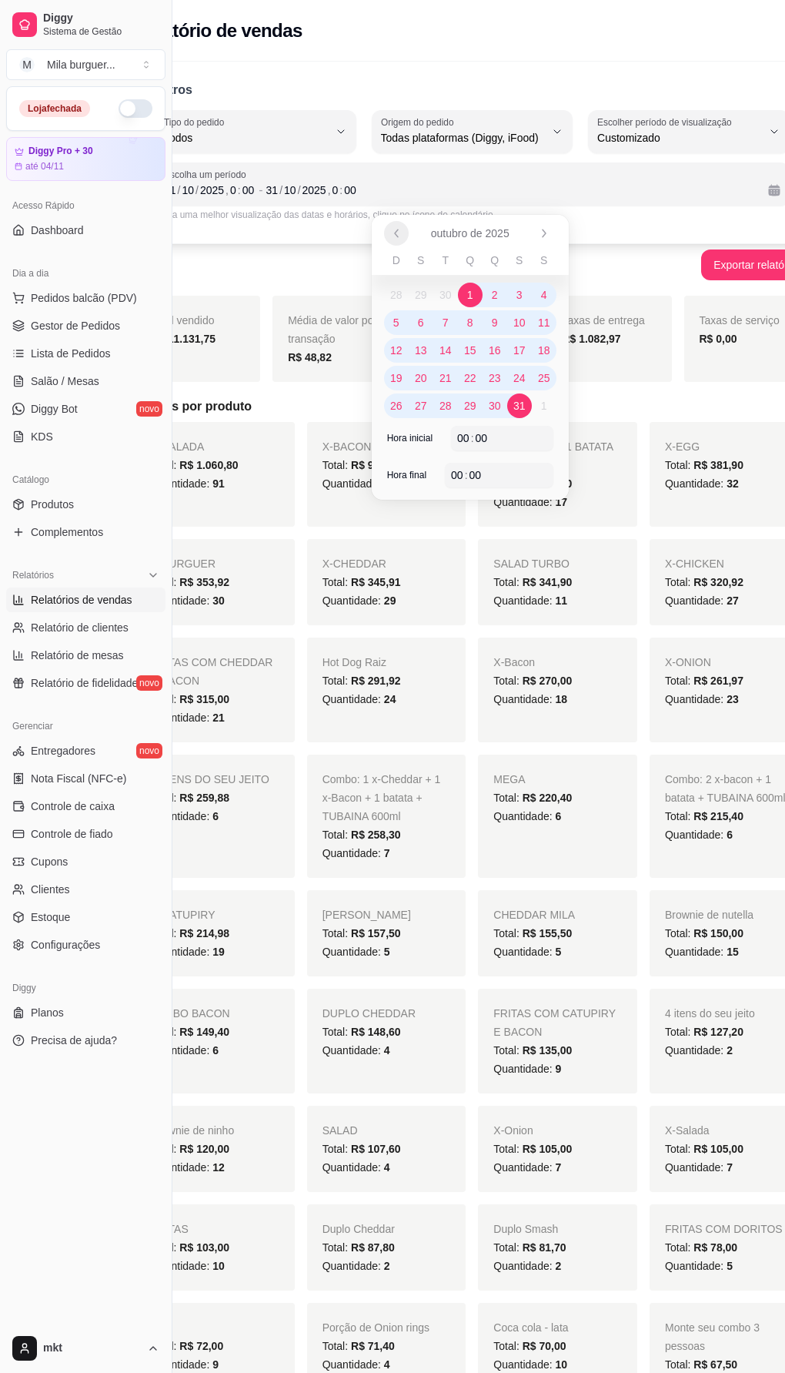
click at [394, 233] on icon "Anterior" at bounding box center [396, 233] width 12 height 12
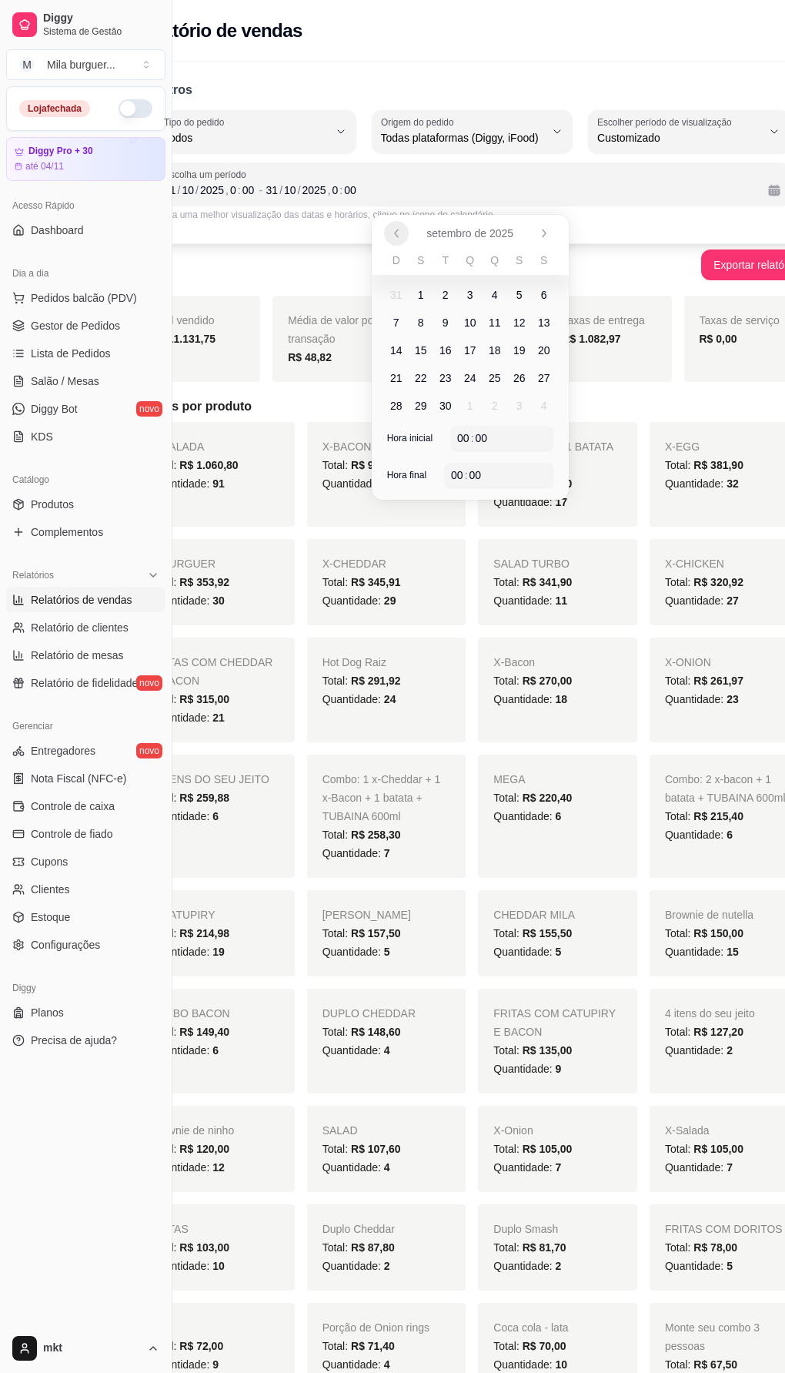
click at [394, 233] on icon "Anterior" at bounding box center [396, 233] width 12 height 12
click at [517, 292] on span "1" at bounding box center [520, 294] width 6 height 15
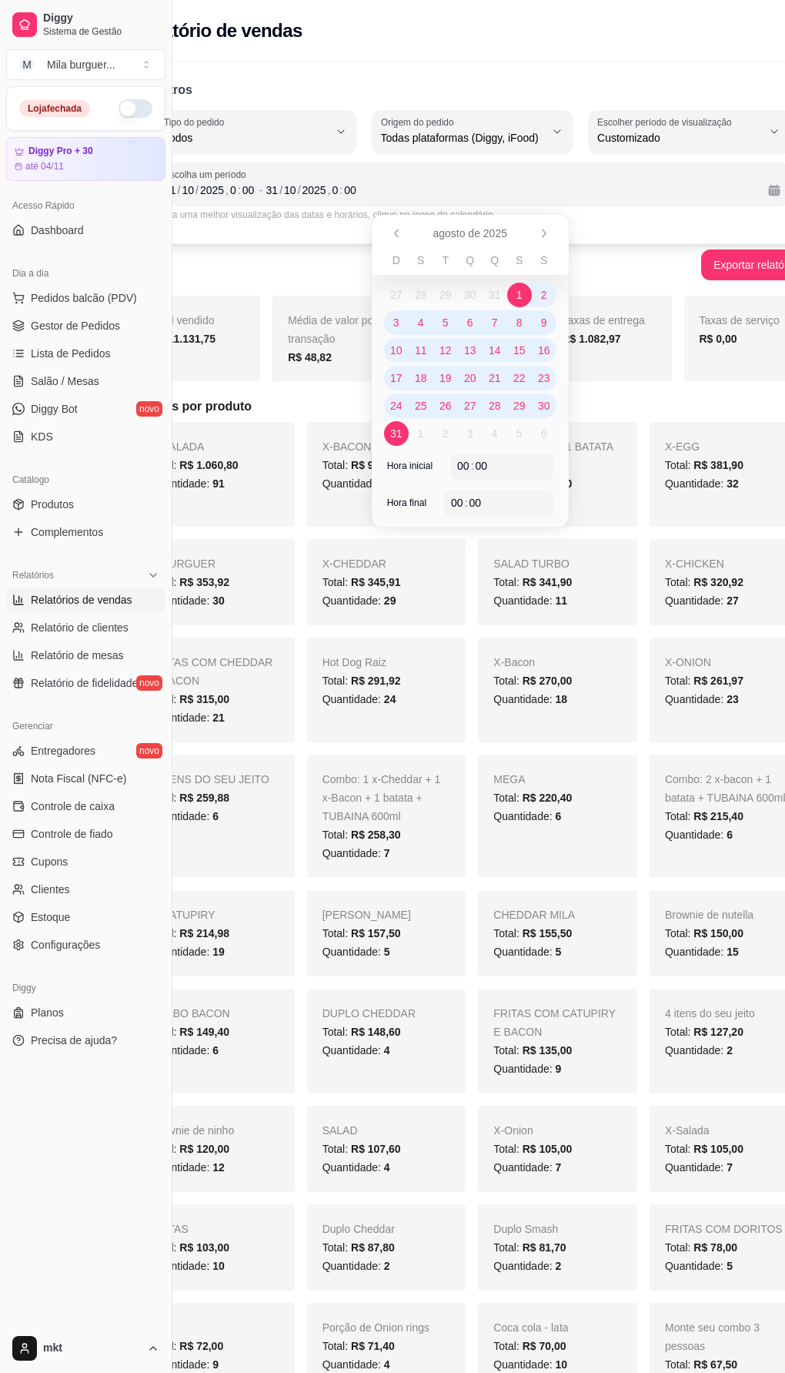
click at [399, 437] on span "31" at bounding box center [396, 433] width 12 height 15
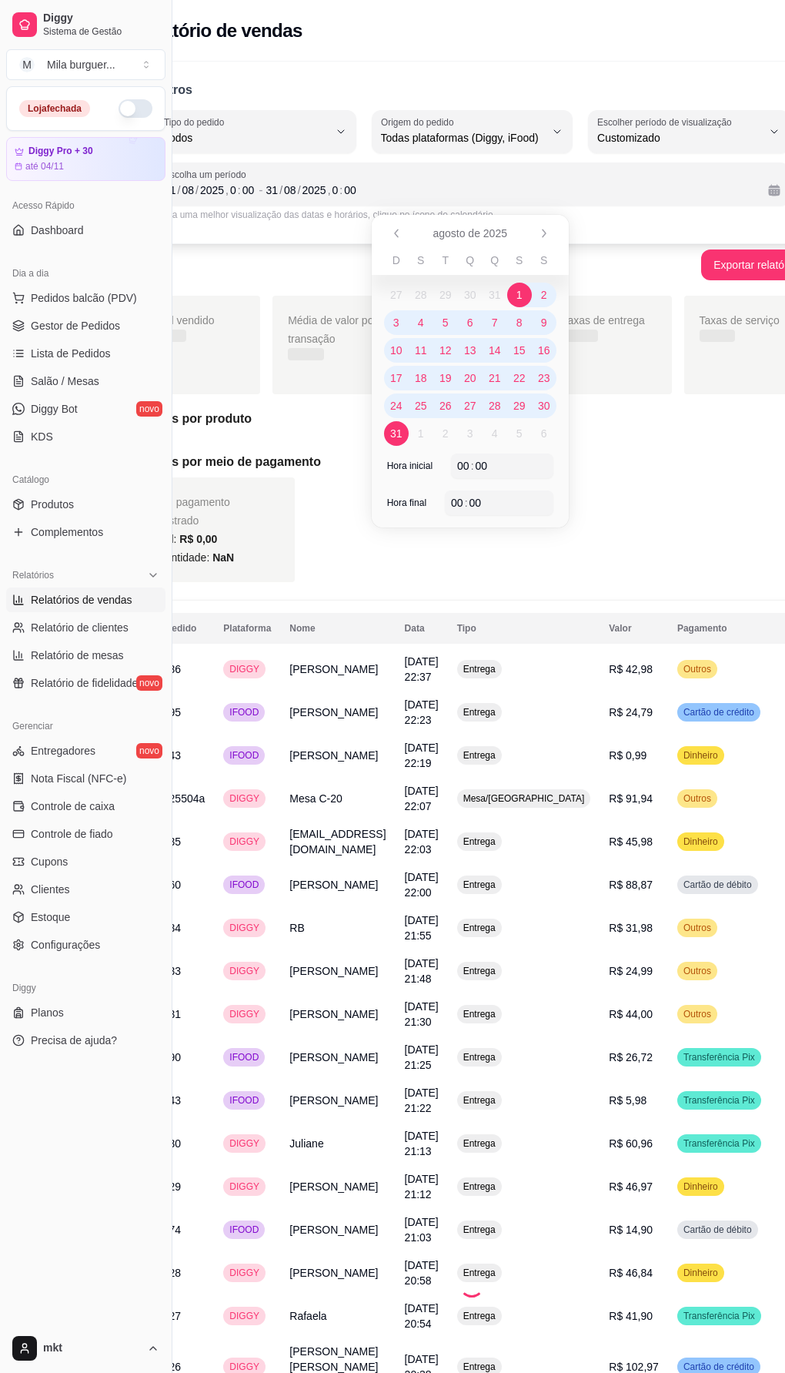
scroll to position [0, 8]
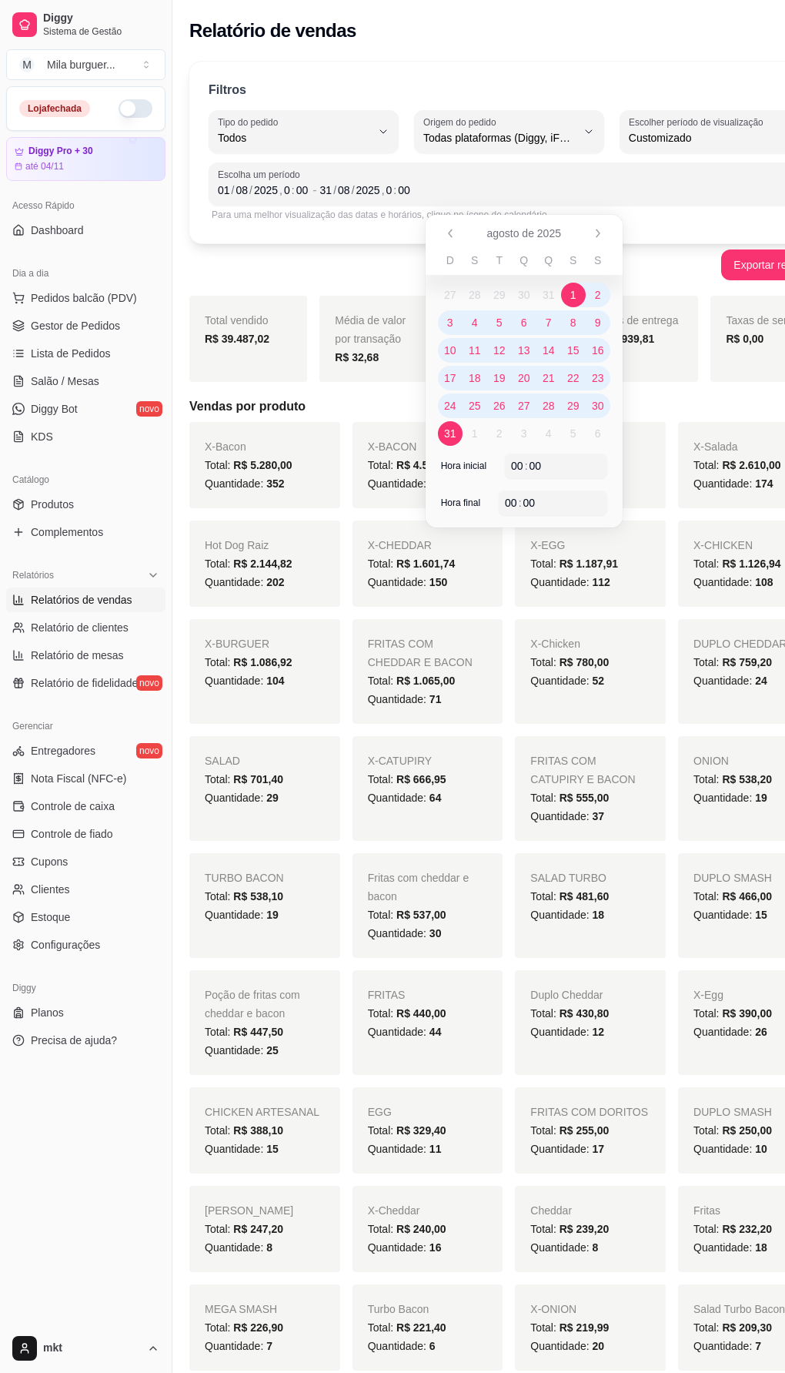
click at [313, 265] on div "Exportar relatório" at bounding box center [509, 264] width 640 height 31
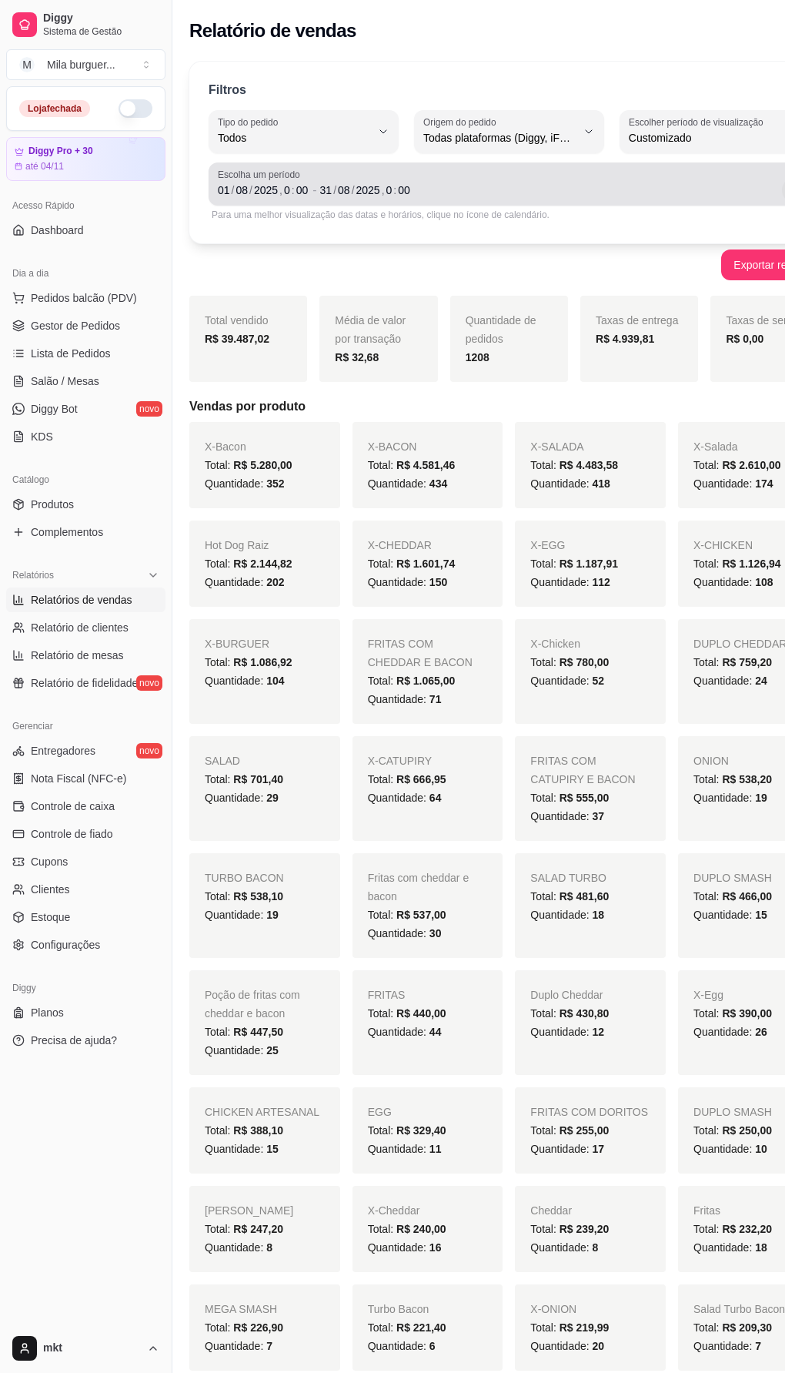
click at [782, 189] on button "Calendário" at bounding box center [794, 190] width 25 height 25
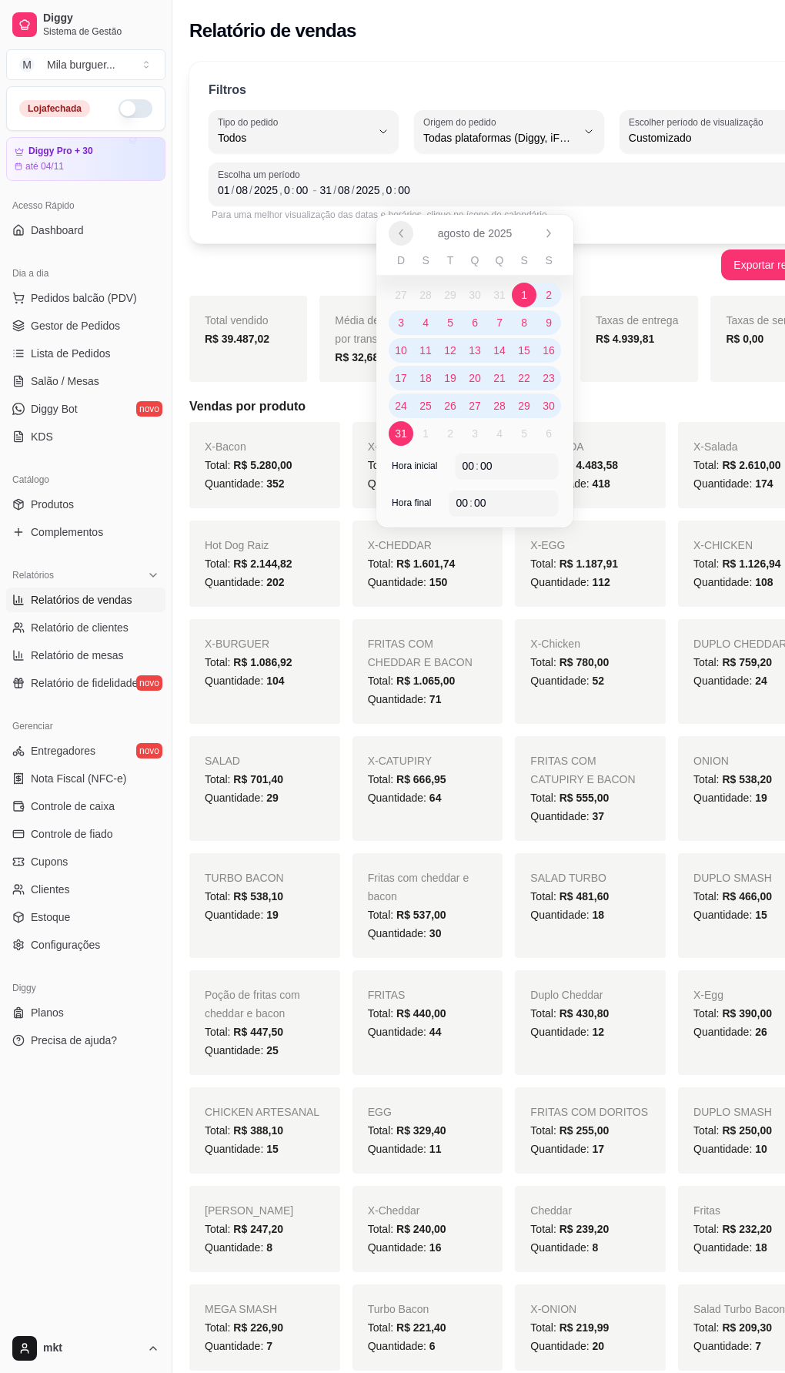
click at [400, 238] on icon "Anterior" at bounding box center [401, 233] width 12 height 12
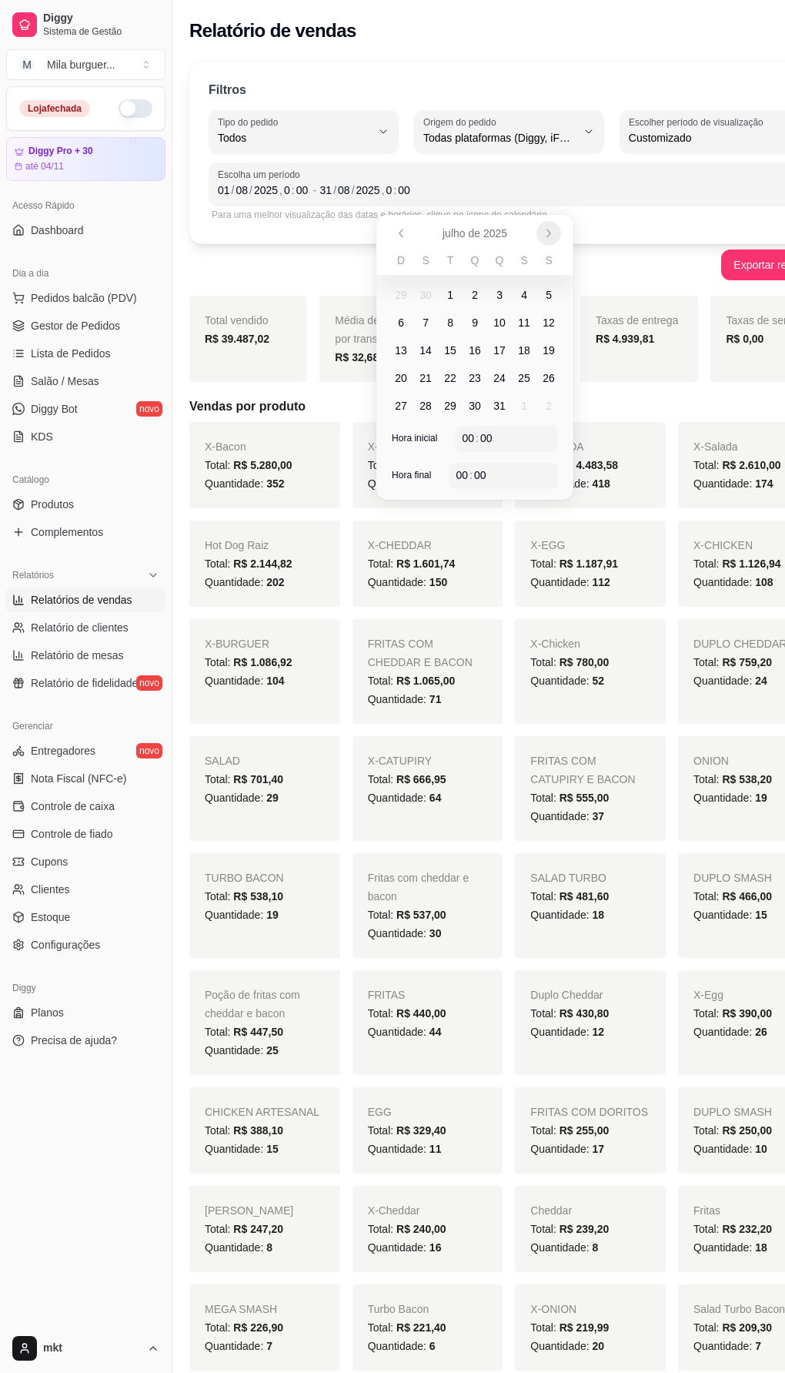
click at [552, 238] on icon "Próximo" at bounding box center [549, 233] width 12 height 12
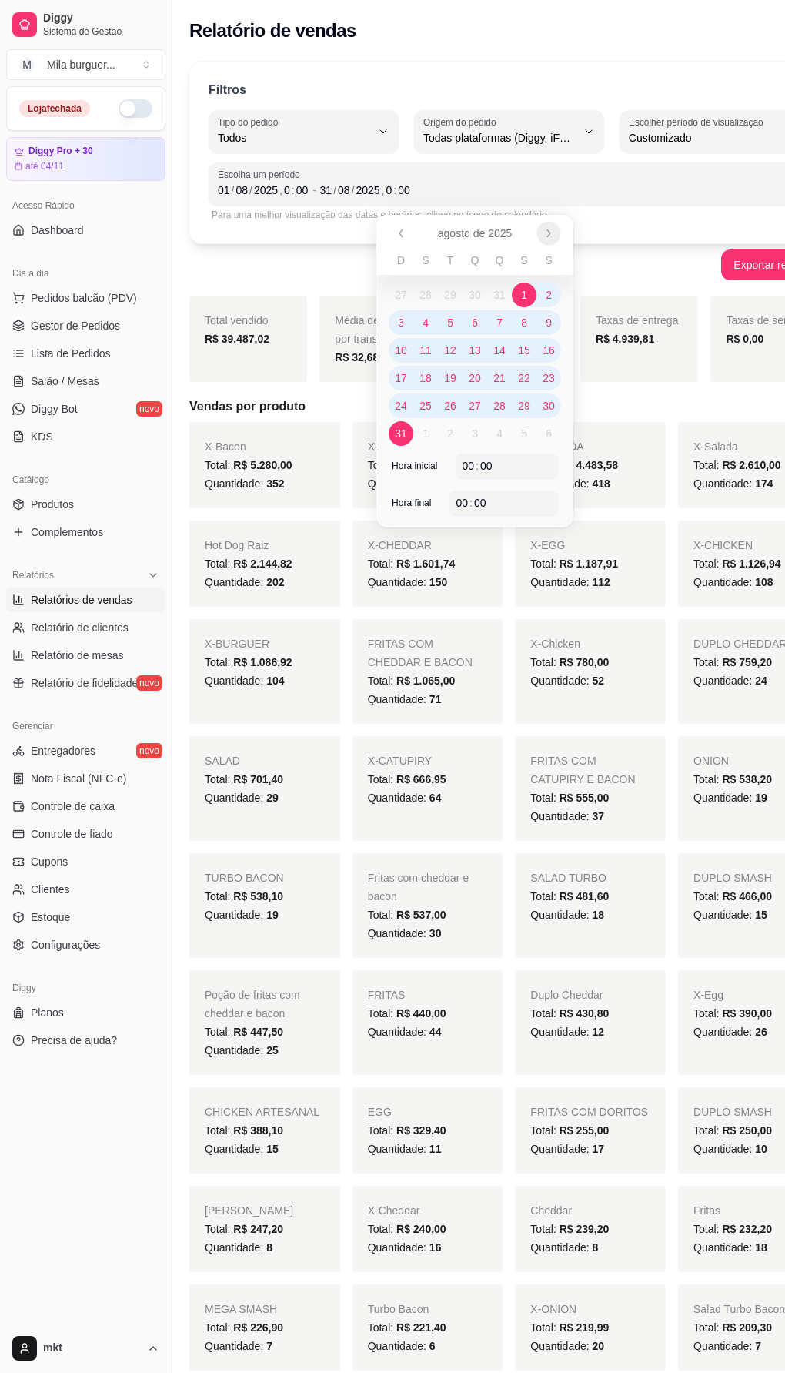
click at [552, 238] on icon "Próximo" at bounding box center [549, 233] width 12 height 12
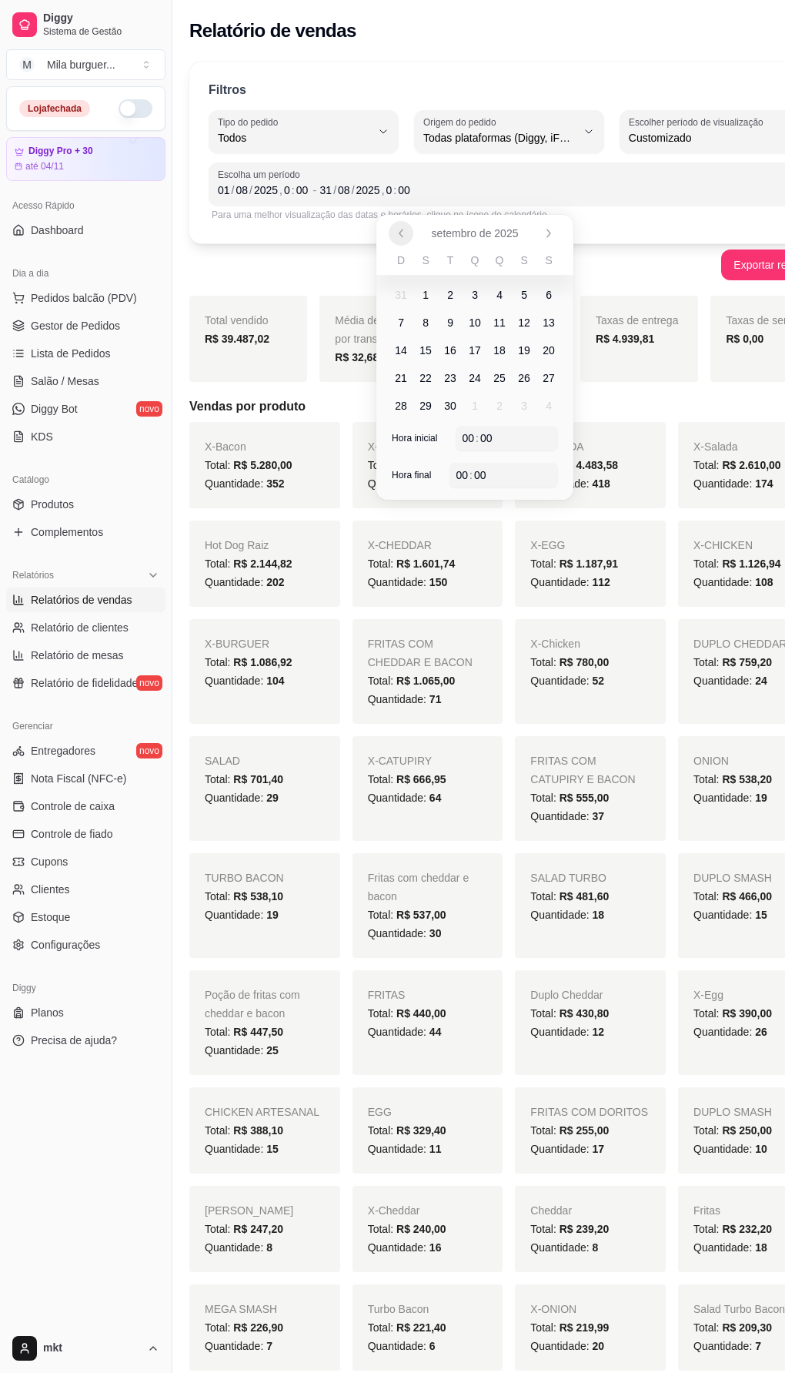
click at [404, 236] on icon "Anterior" at bounding box center [401, 233] width 12 height 12
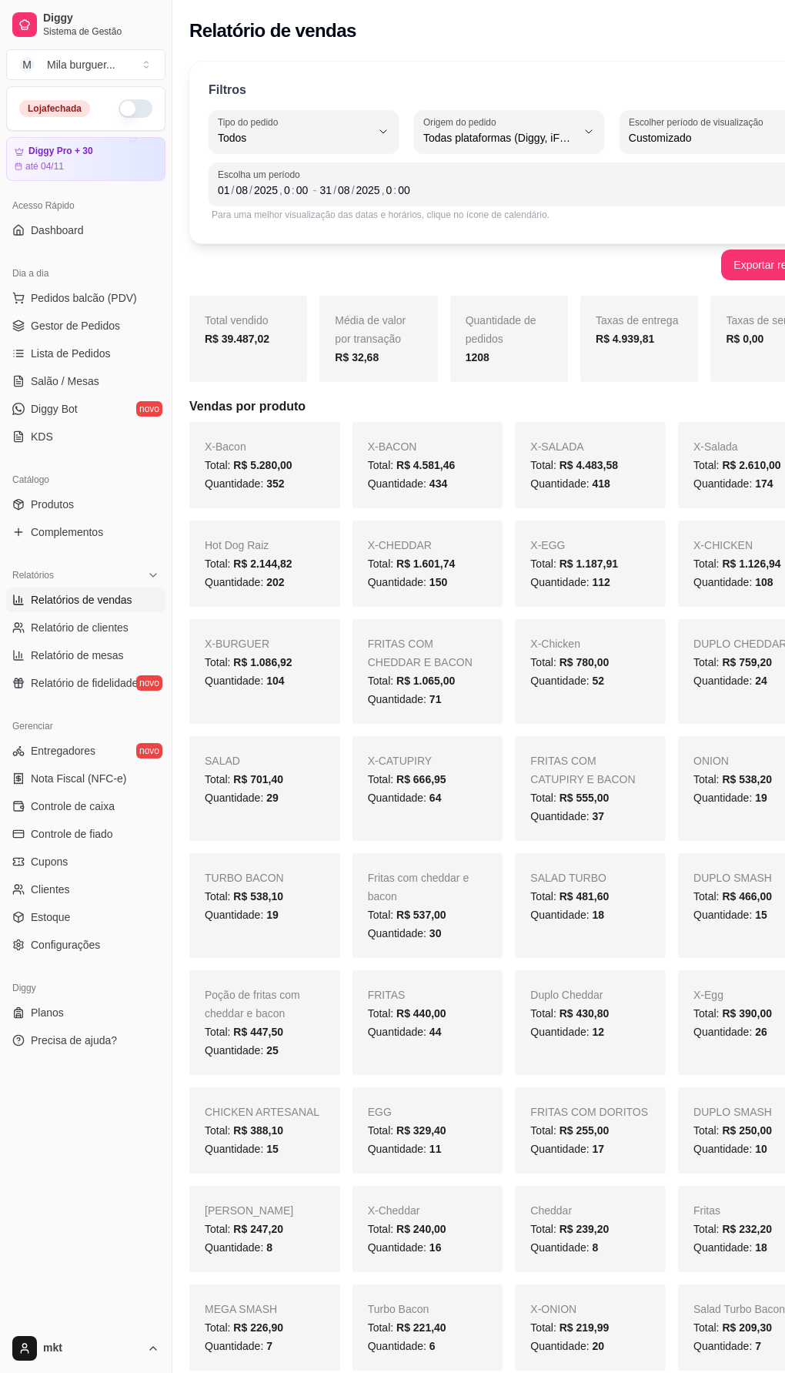
click at [314, 262] on div "Exportar relatório" at bounding box center [509, 264] width 640 height 31
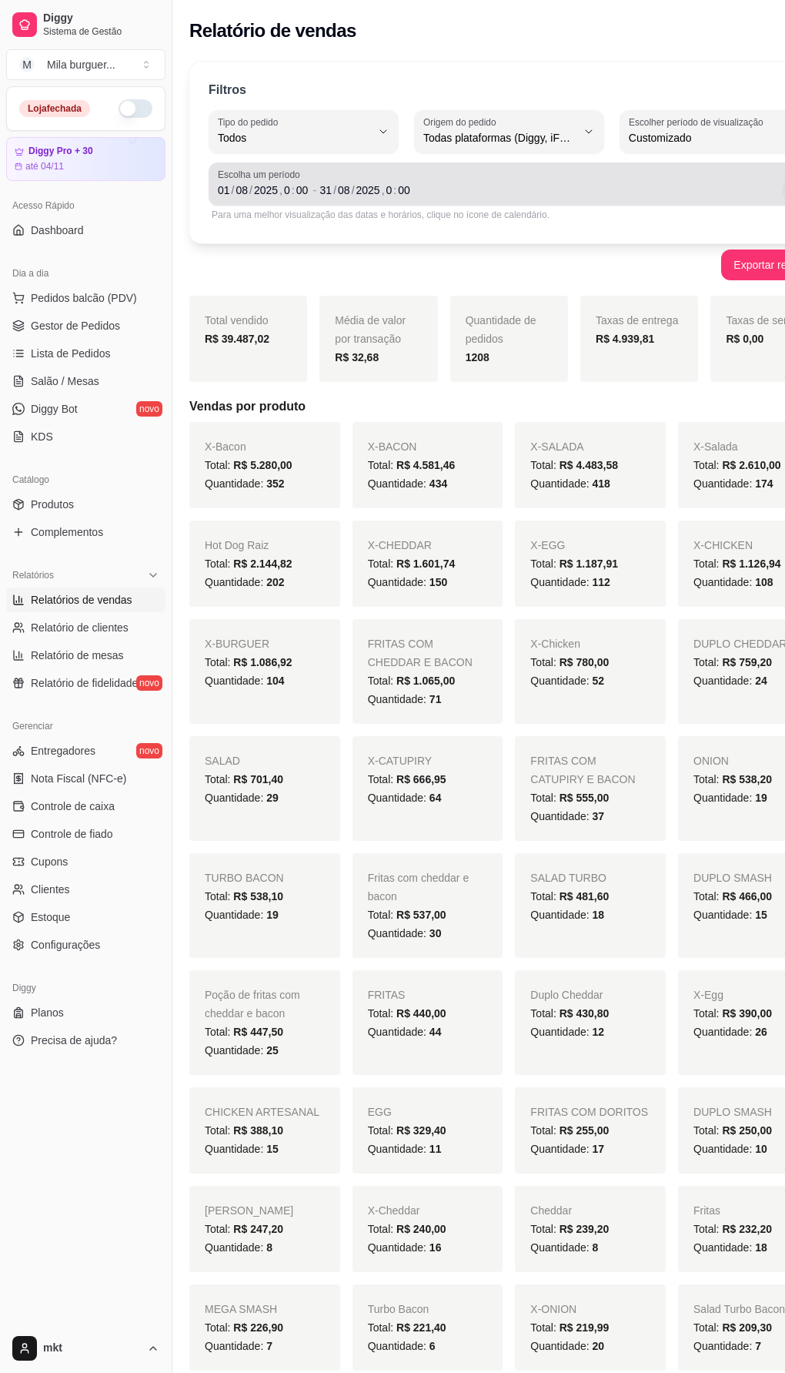
click at [782, 189] on button "Calendário" at bounding box center [794, 190] width 25 height 25
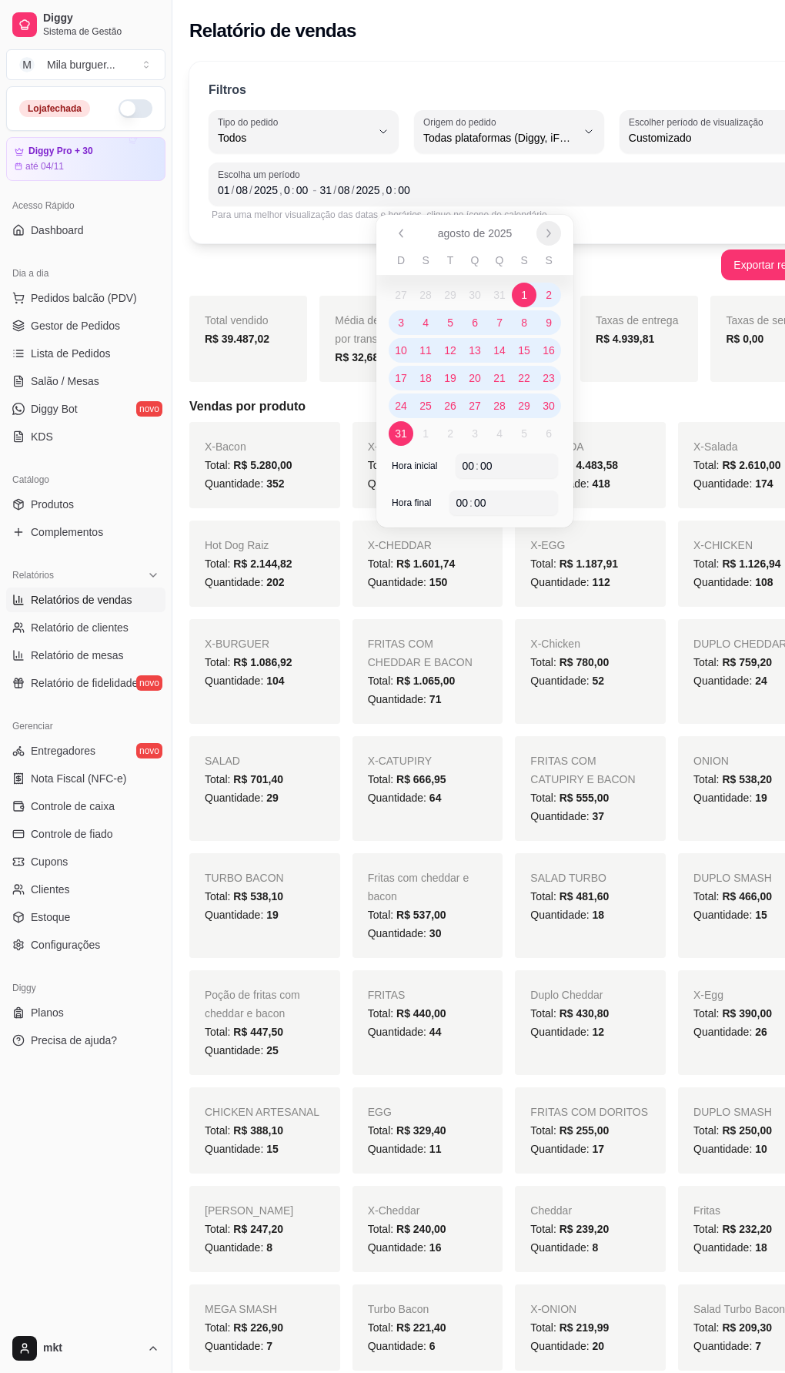
click at [549, 241] on button "Próximo" at bounding box center [549, 233] width 25 height 25
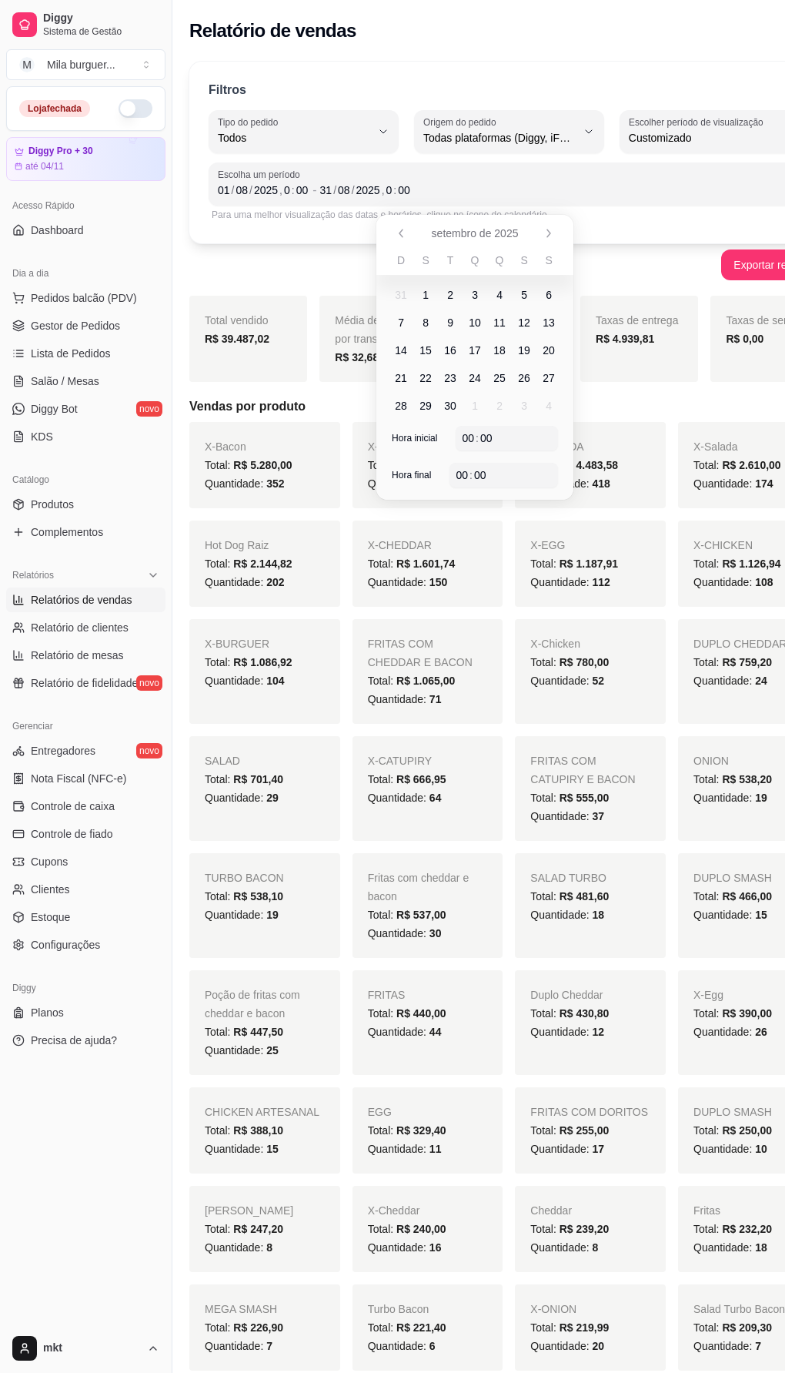
click at [426, 291] on span "1" at bounding box center [426, 294] width 6 height 15
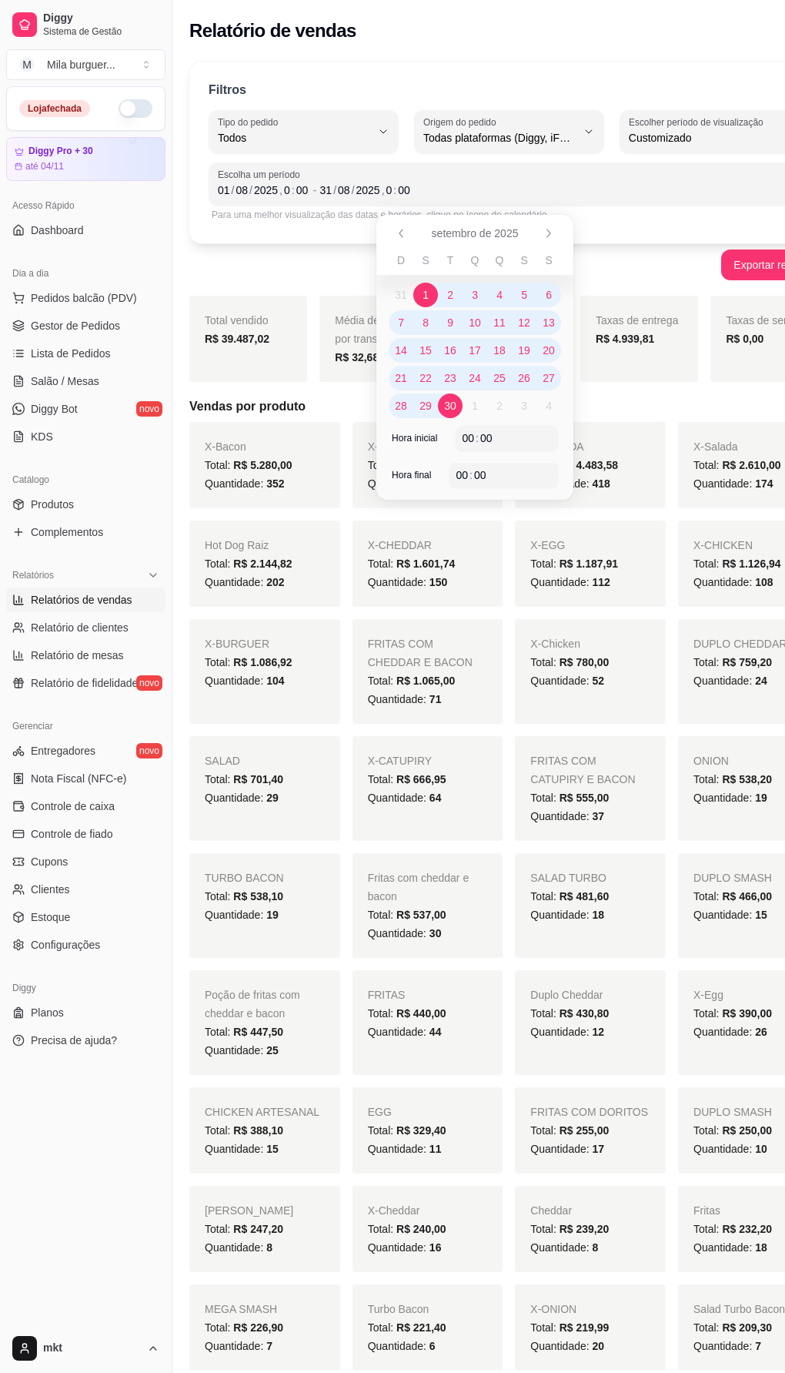
click at [453, 412] on span "30" at bounding box center [450, 405] width 12 height 15
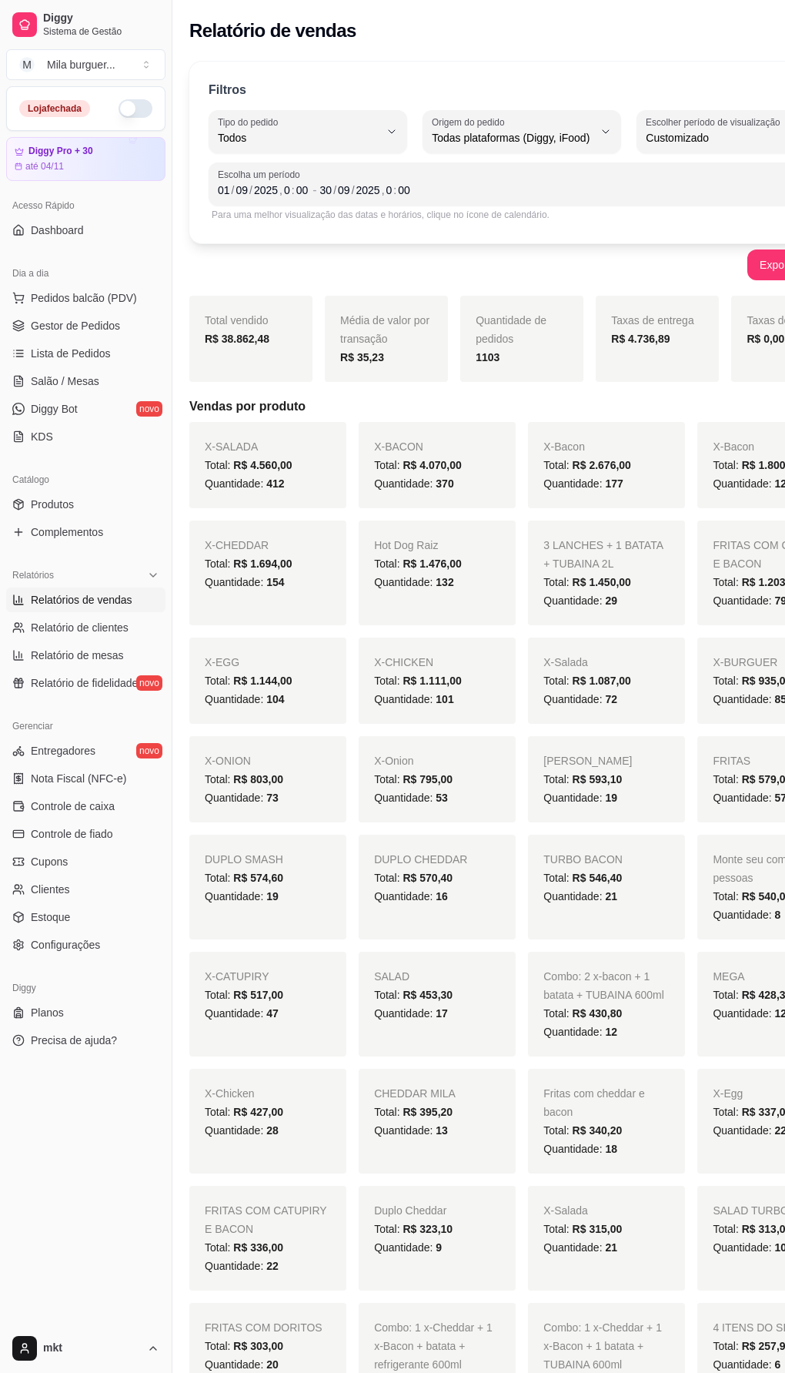
click at [604, 259] on div "Exportar relatório" at bounding box center [522, 264] width 666 height 31
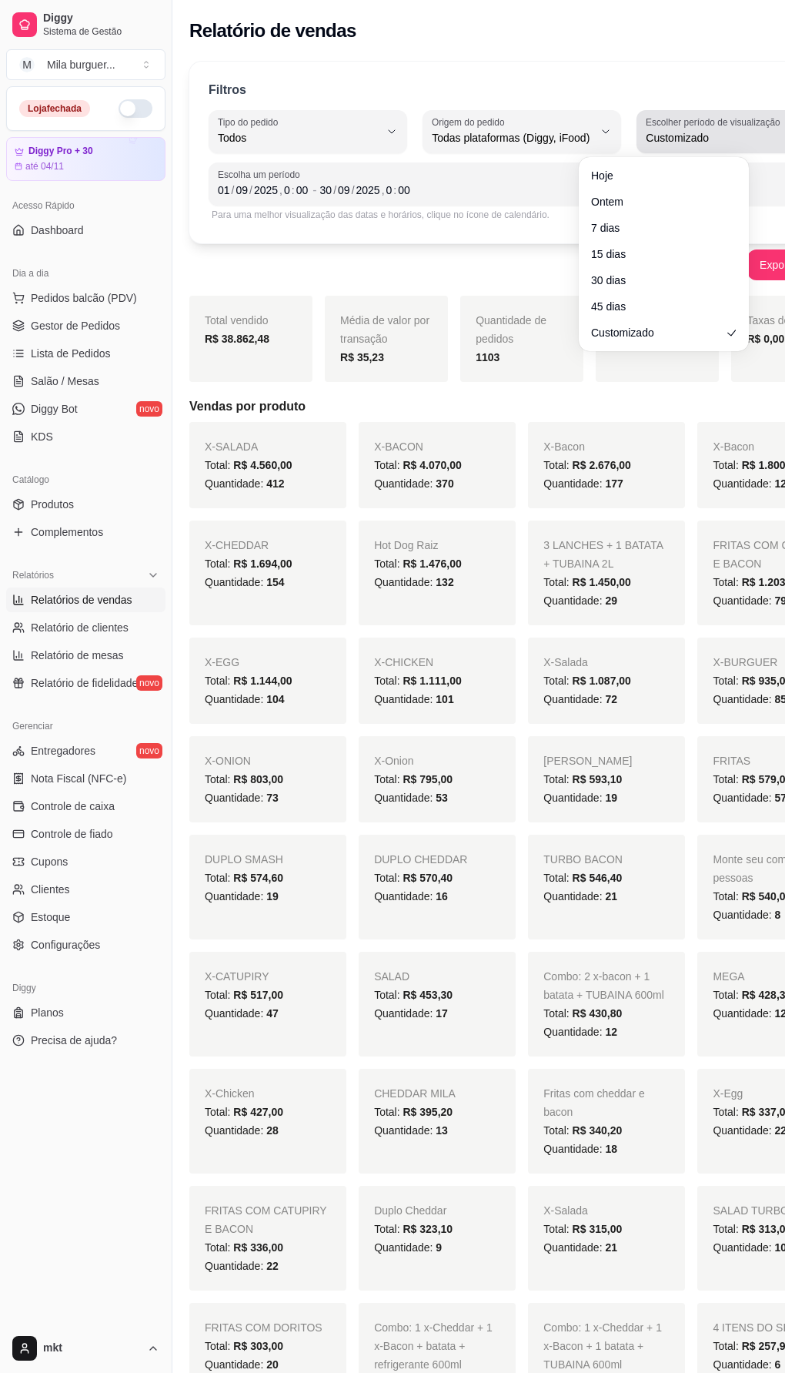
click at [721, 129] on button "Escolher período de visualização Customizado" at bounding box center [736, 131] width 199 height 43
click at [727, 120] on button "Escolher período de visualização Customizado" at bounding box center [736, 131] width 199 height 43
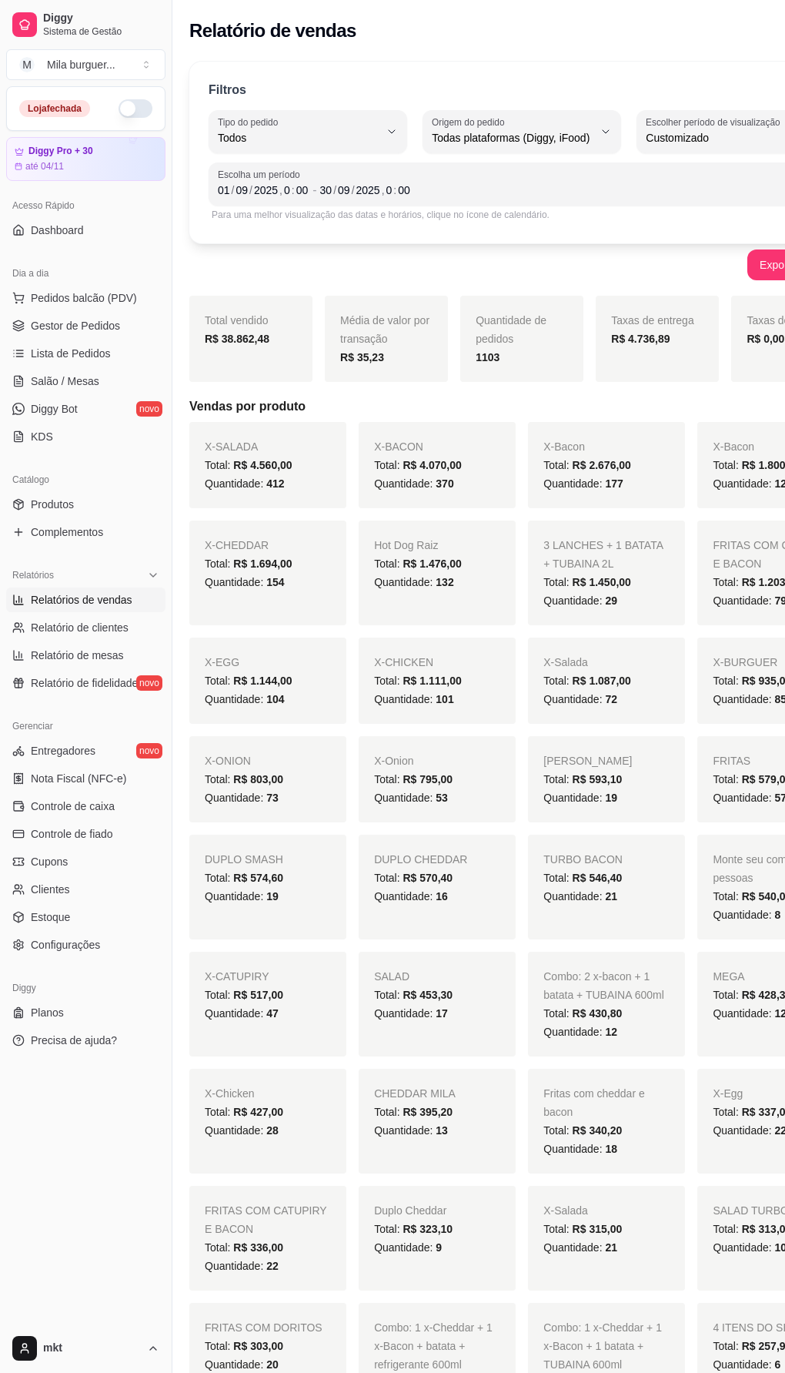
click at [732, 95] on div "Filtros" at bounding box center [523, 91] width 628 height 20
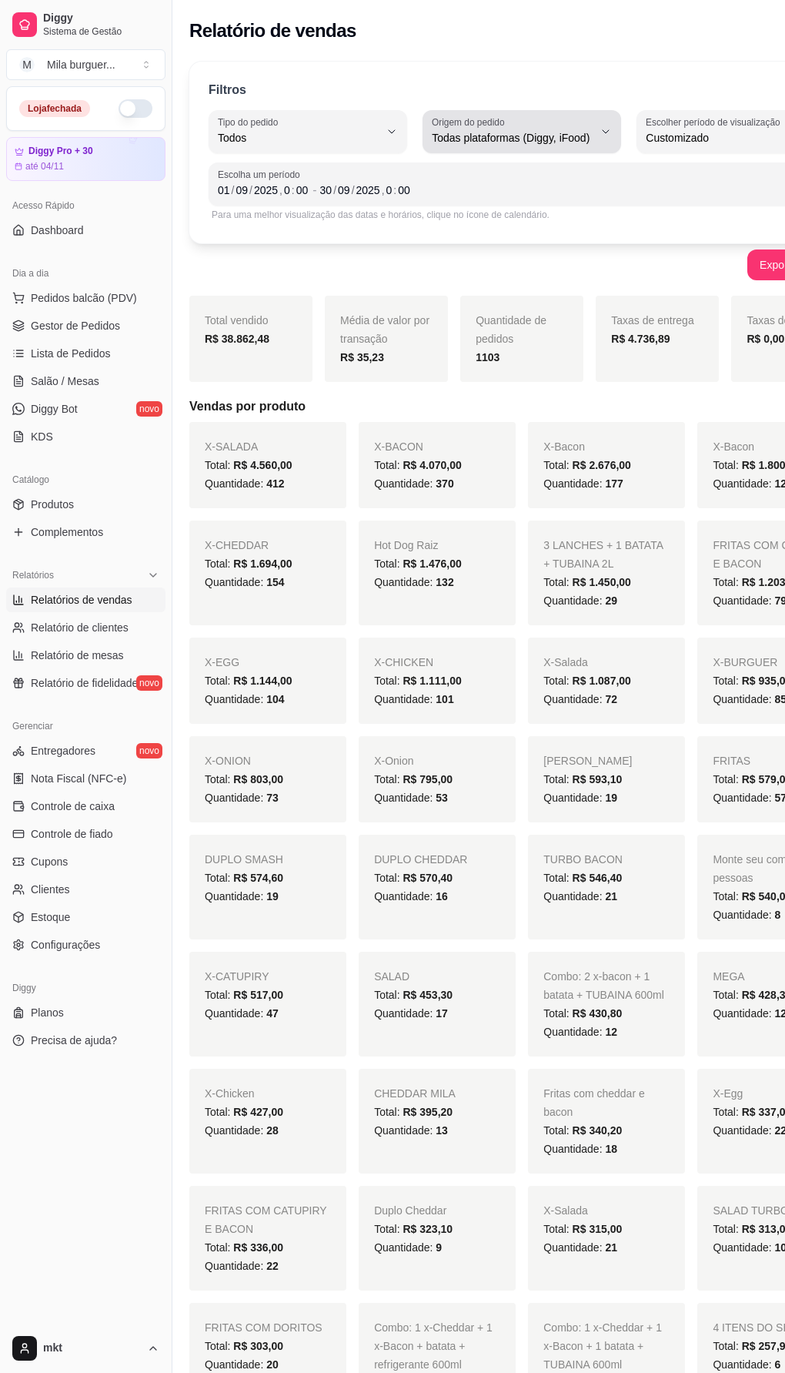
click at [464, 200] on div "Escolha um período [DATE] 0 : 00 - [DATE] 0 : 00" at bounding box center [523, 183] width 628 height 43
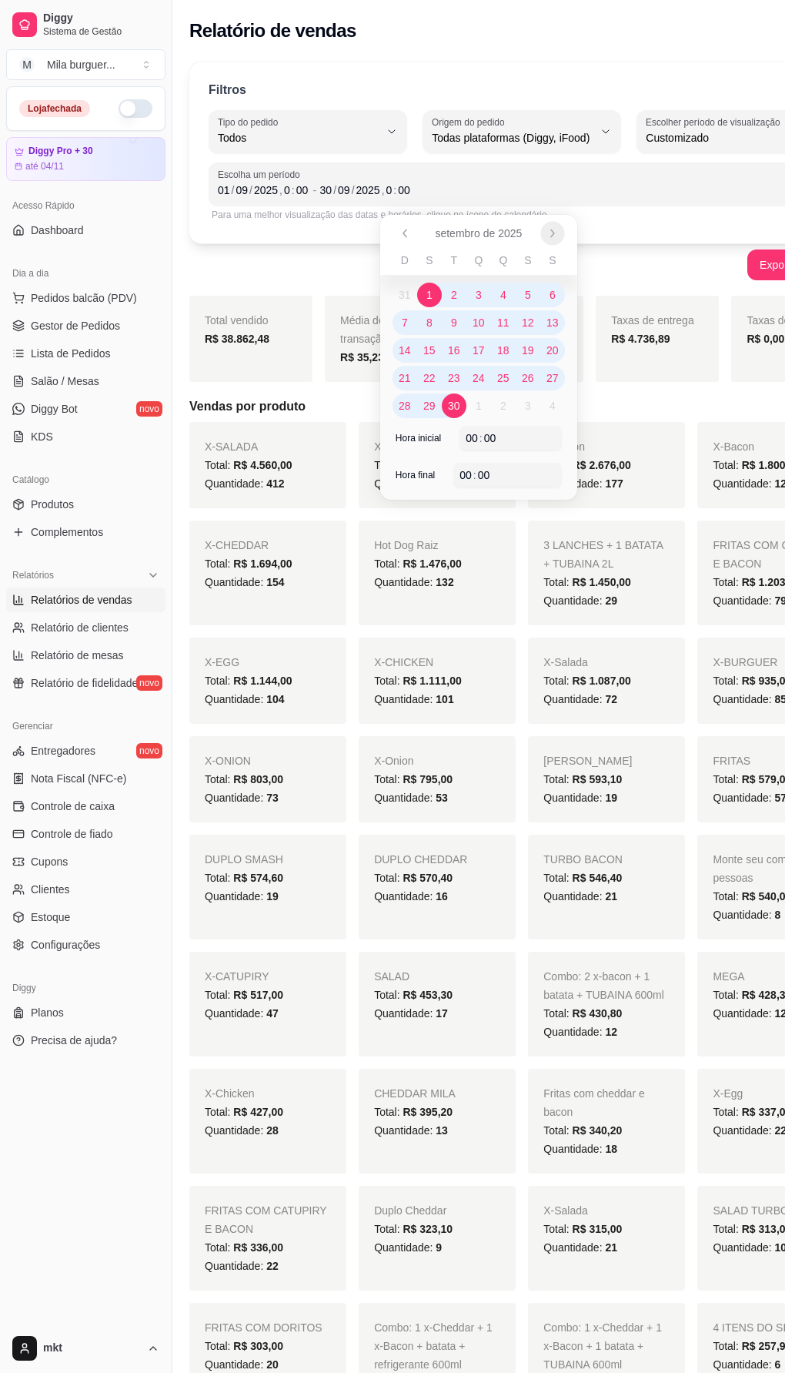
click at [561, 233] on button "Próximo" at bounding box center [553, 233] width 24 height 24
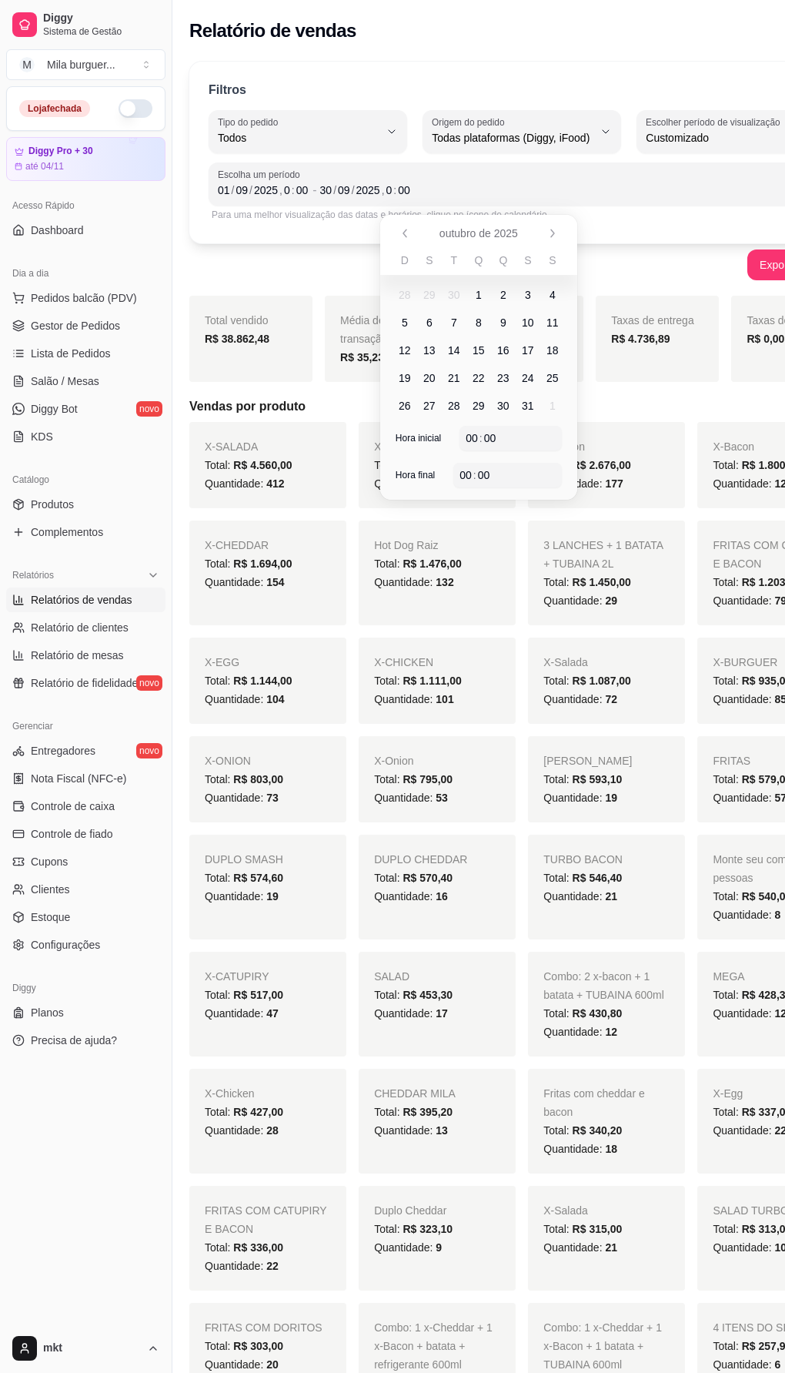
click at [483, 291] on span "1" at bounding box center [479, 295] width 25 height 25
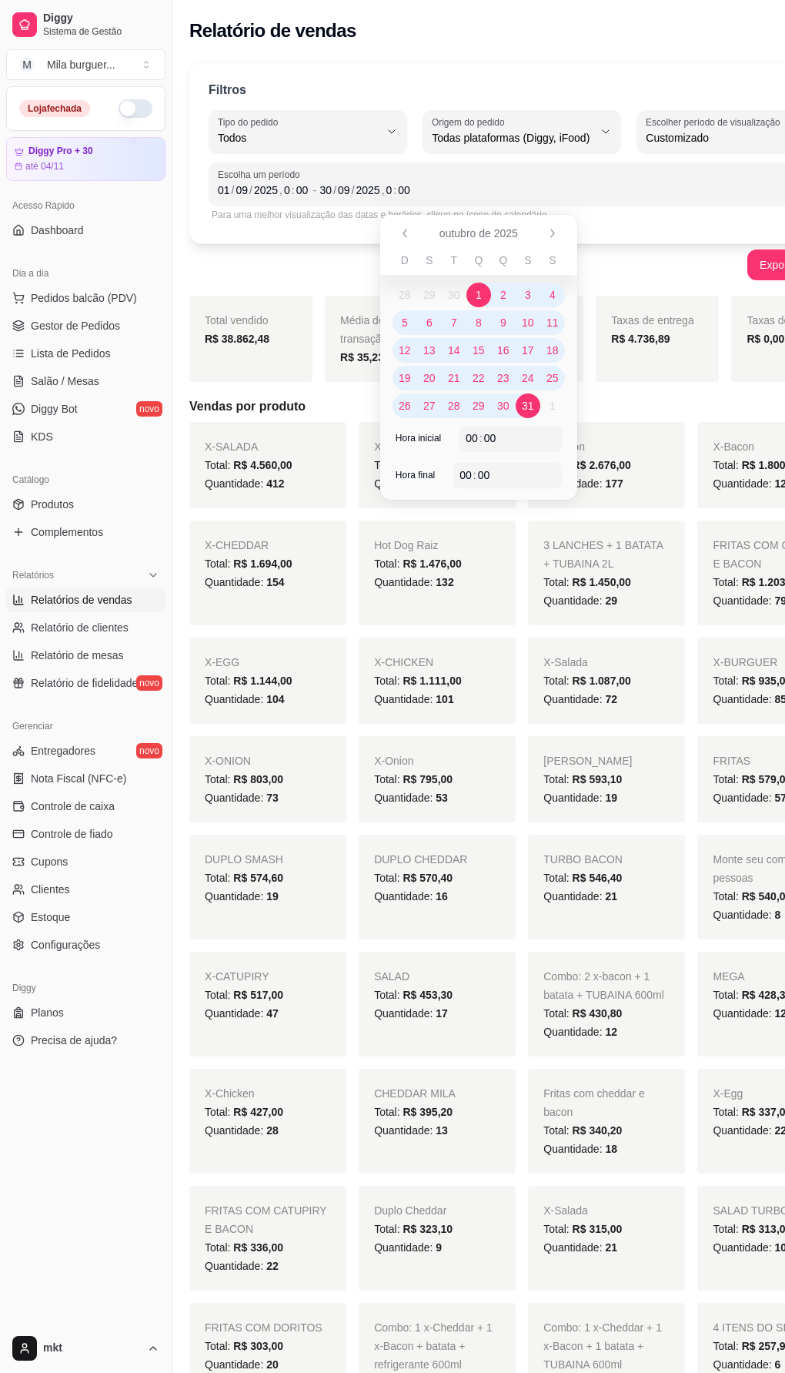
click at [527, 403] on span "31" at bounding box center [528, 405] width 12 height 15
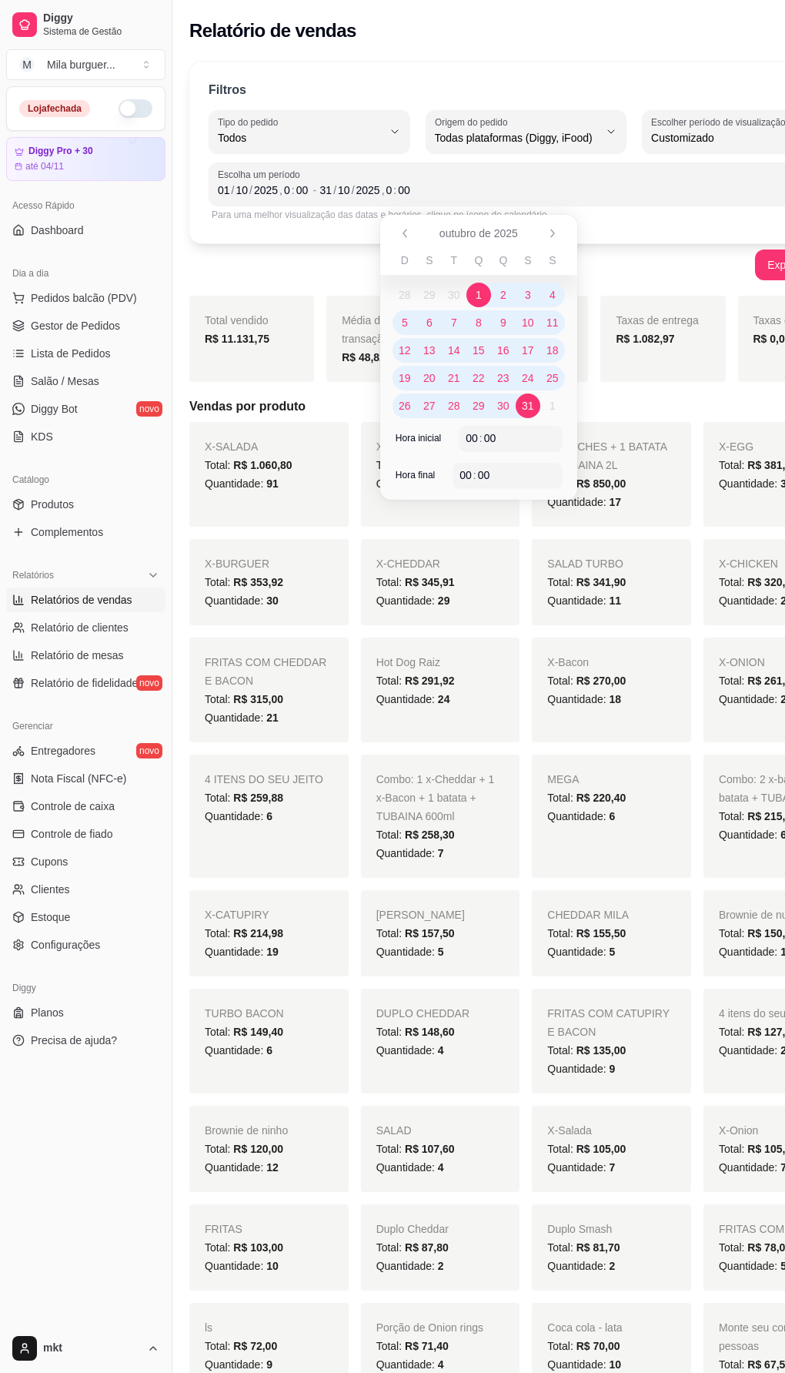
click at [645, 259] on div "Exportar relatório" at bounding box center [526, 264] width 674 height 31
